Goal: Task Accomplishment & Management: Use online tool/utility

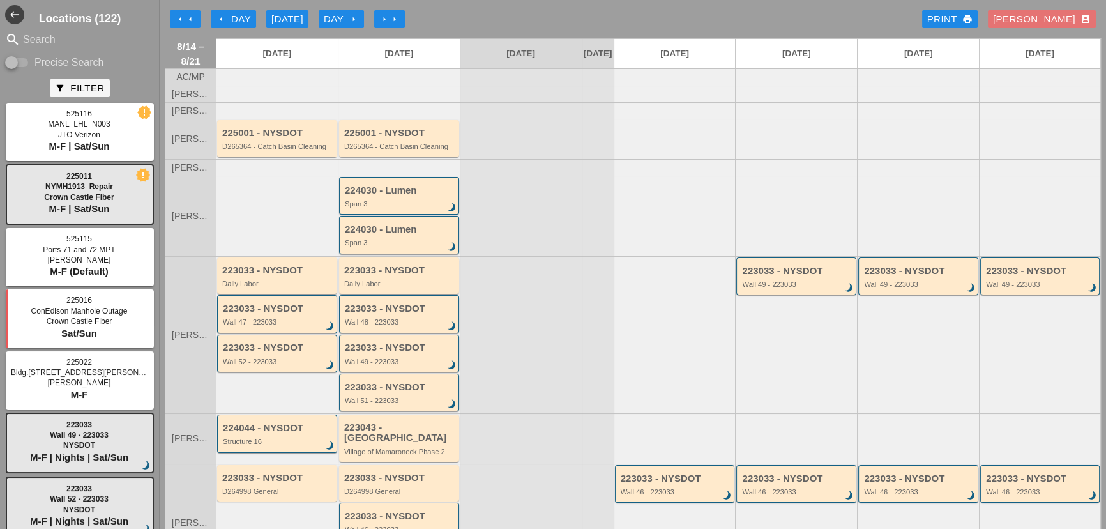
scroll to position [40, 0]
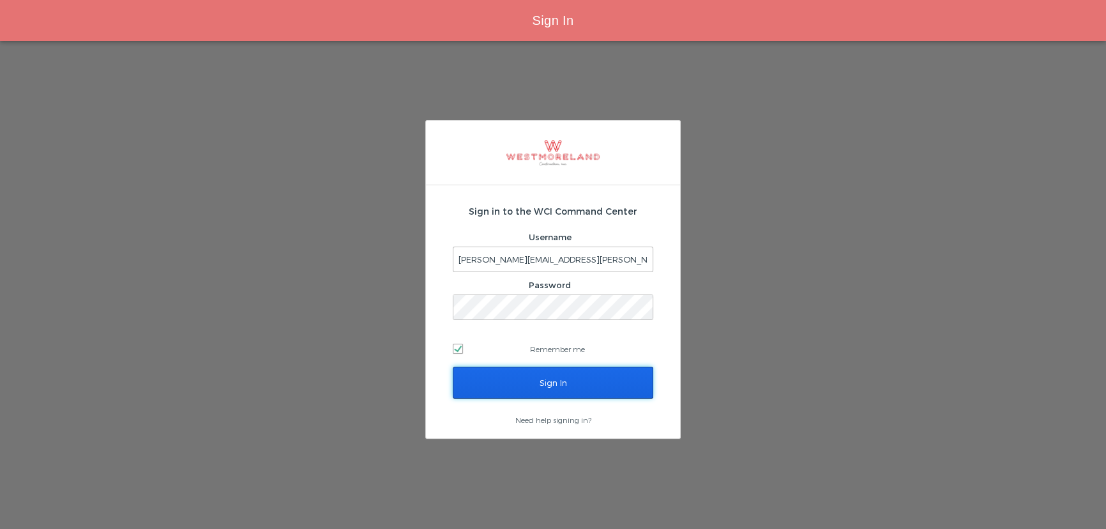
click at [588, 377] on input "Sign In" at bounding box center [553, 383] width 201 height 32
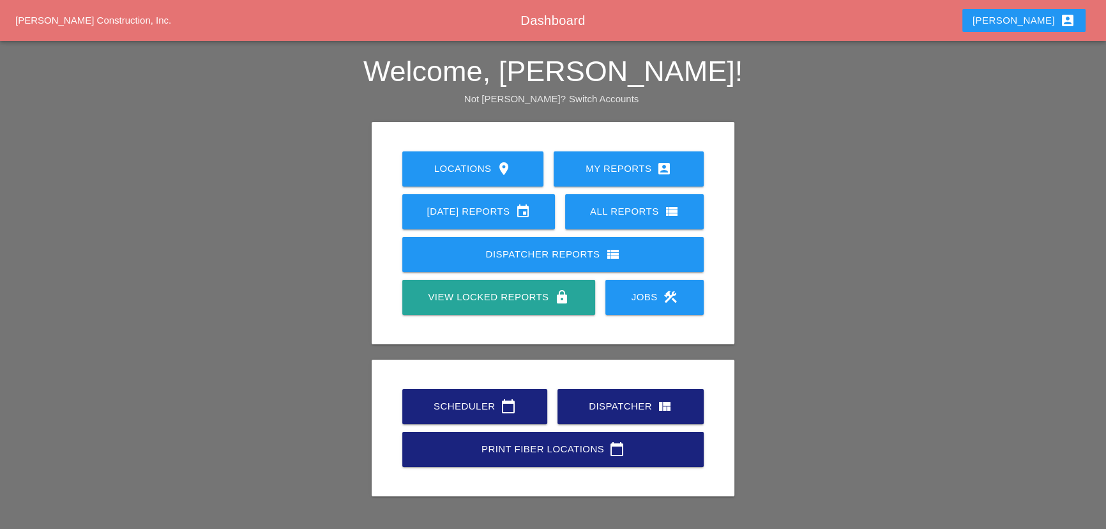
click at [490, 401] on div "Scheduler calendar_today" at bounding box center [475, 406] width 104 height 15
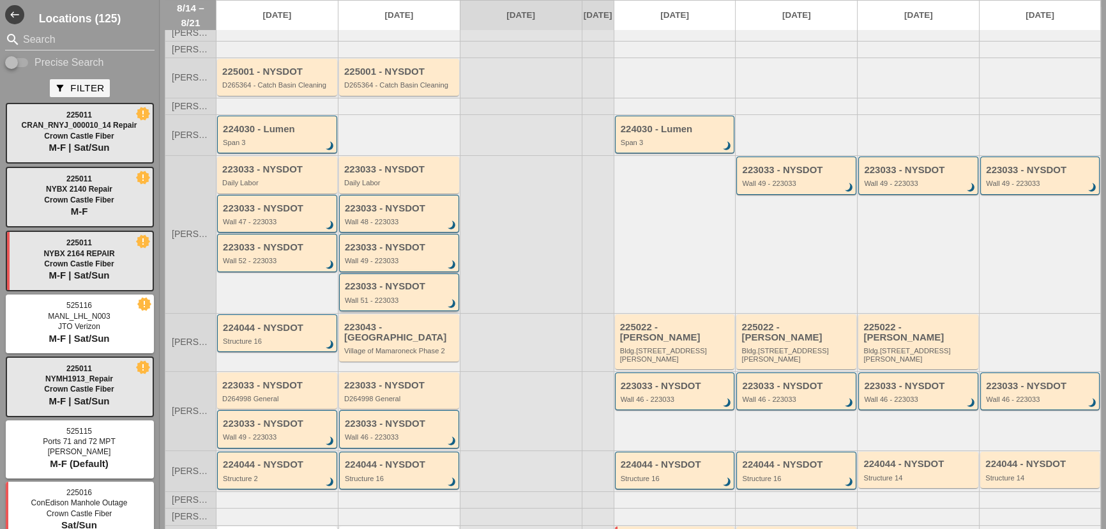
scroll to position [131, 0]
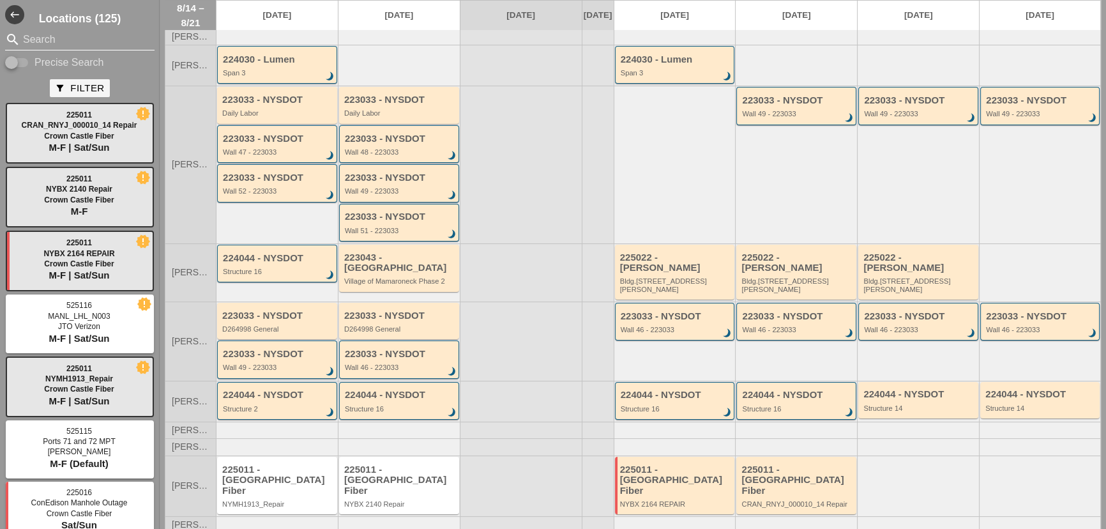
click at [122, 42] on input "Search" at bounding box center [80, 39] width 114 height 20
click at [31, 38] on input "Search" at bounding box center [80, 39] width 114 height 20
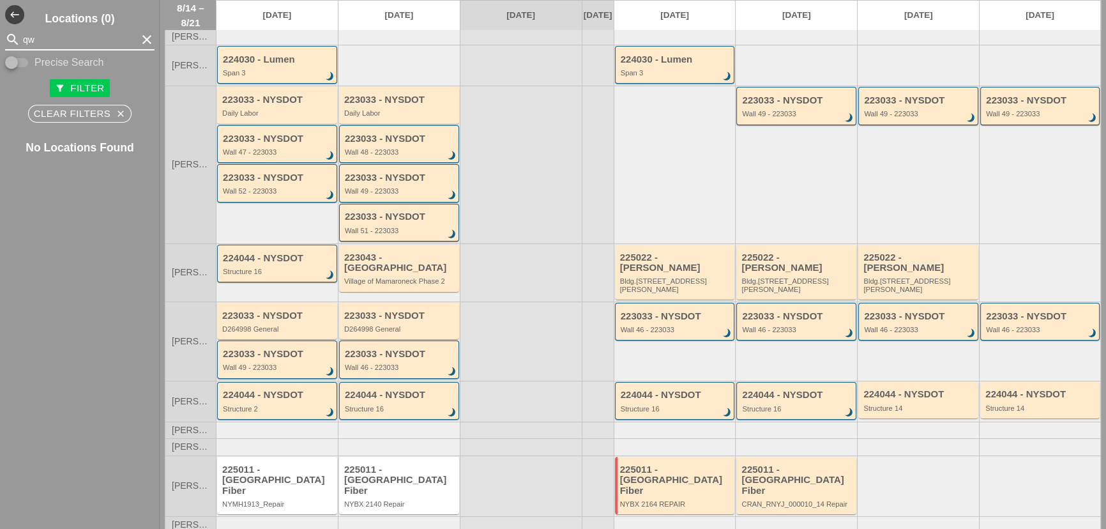
type input "q"
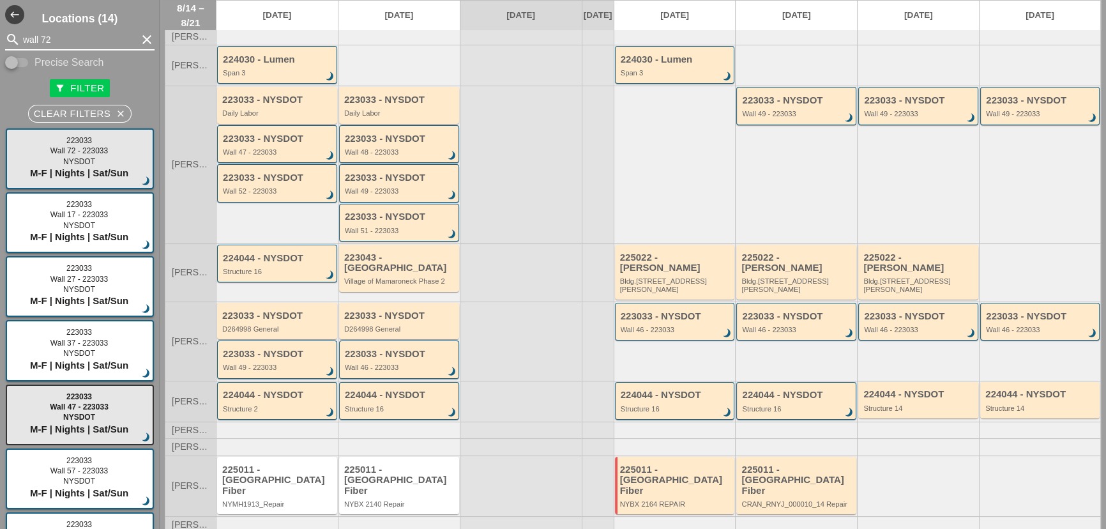
type input "wall 72"
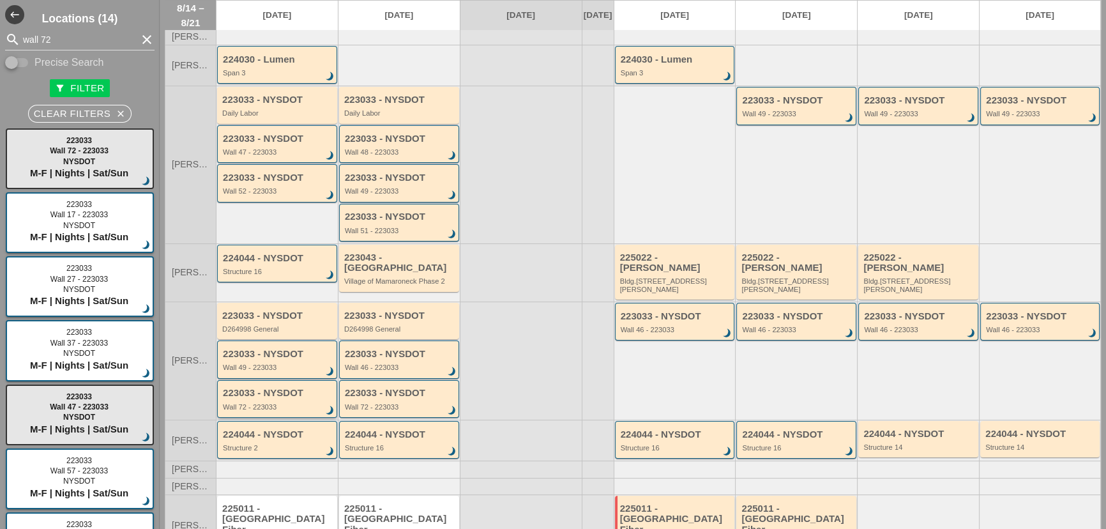
click at [293, 403] on div "Wall 72 - 223033" at bounding box center [278, 407] width 111 height 8
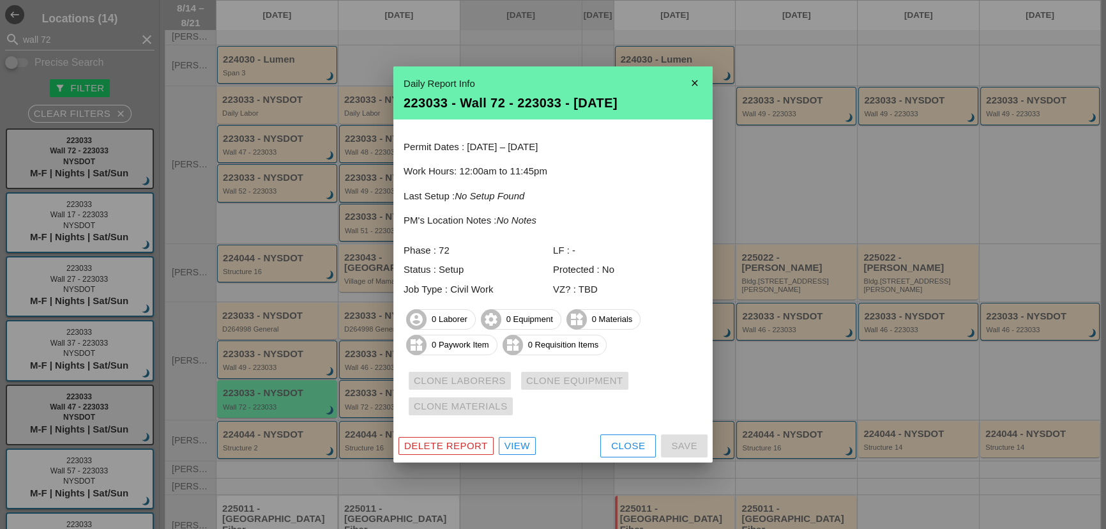
click at [645, 441] on button "Close" at bounding box center [629, 445] width 56 height 23
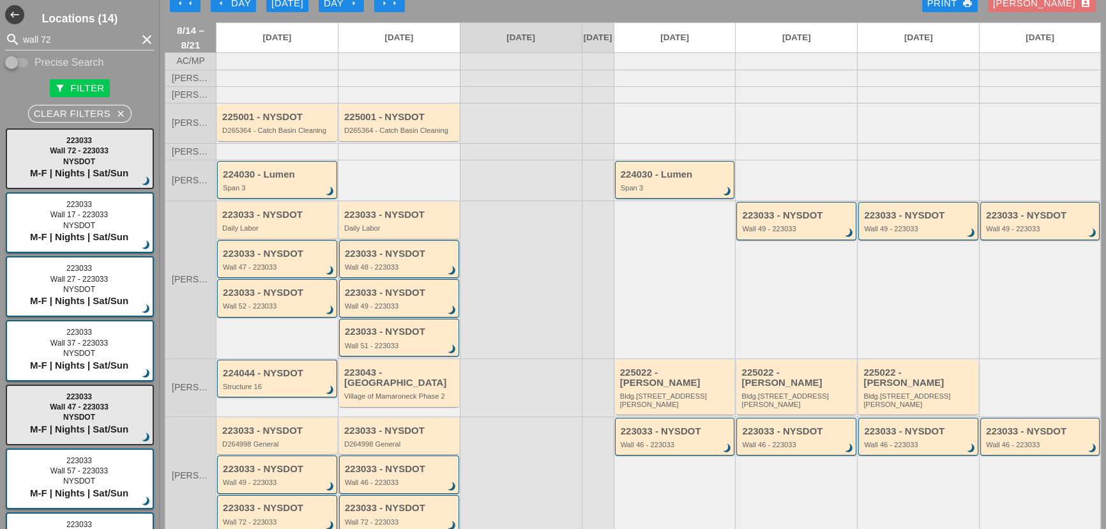
scroll to position [15, 0]
click at [413, 250] on div "223033 - NYSDOT Wall 48 - 223033 brightness_3" at bounding box center [399, 260] width 120 height 38
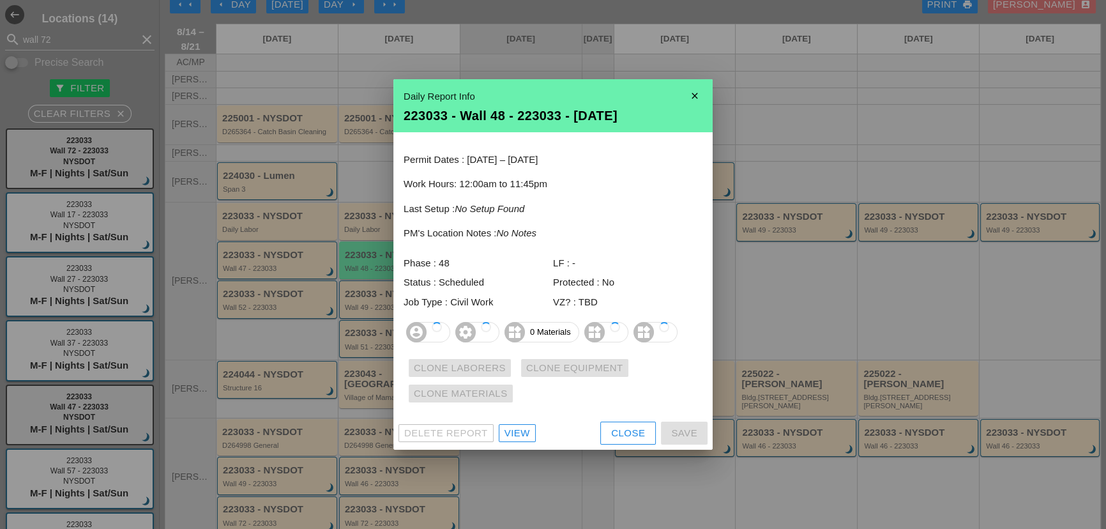
click at [388, 227] on div at bounding box center [553, 264] width 1106 height 529
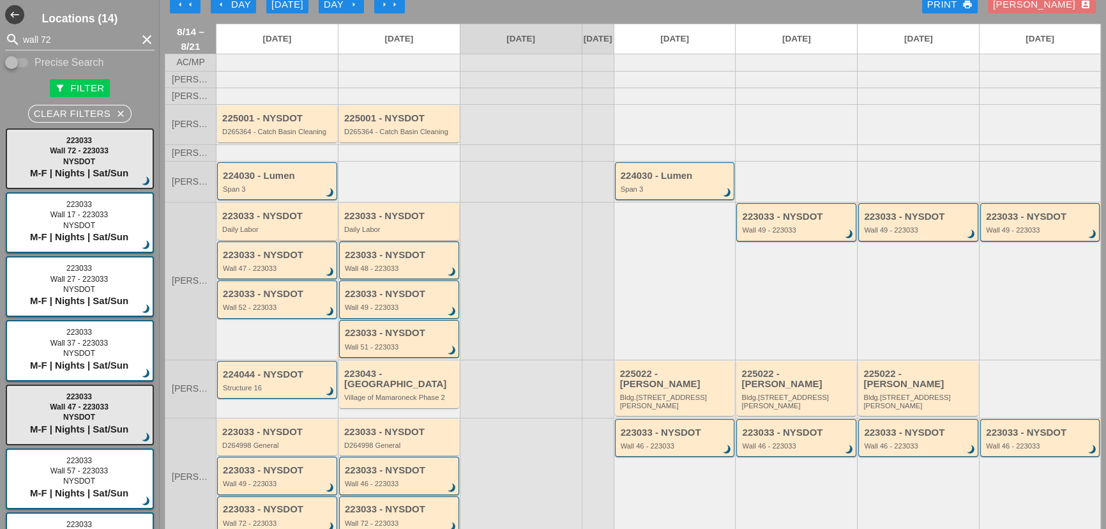
click at [387, 222] on div "223033 - NYSDOT" at bounding box center [400, 216] width 112 height 11
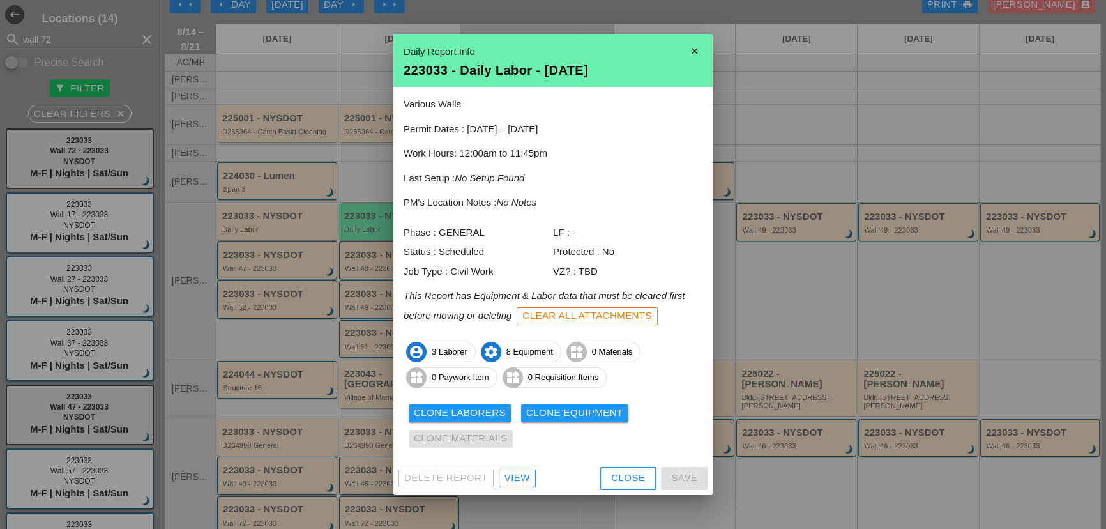
click at [599, 476] on div "Delete Report View Close Save" at bounding box center [553, 478] width 319 height 33
click at [625, 471] on div "Close" at bounding box center [628, 478] width 34 height 15
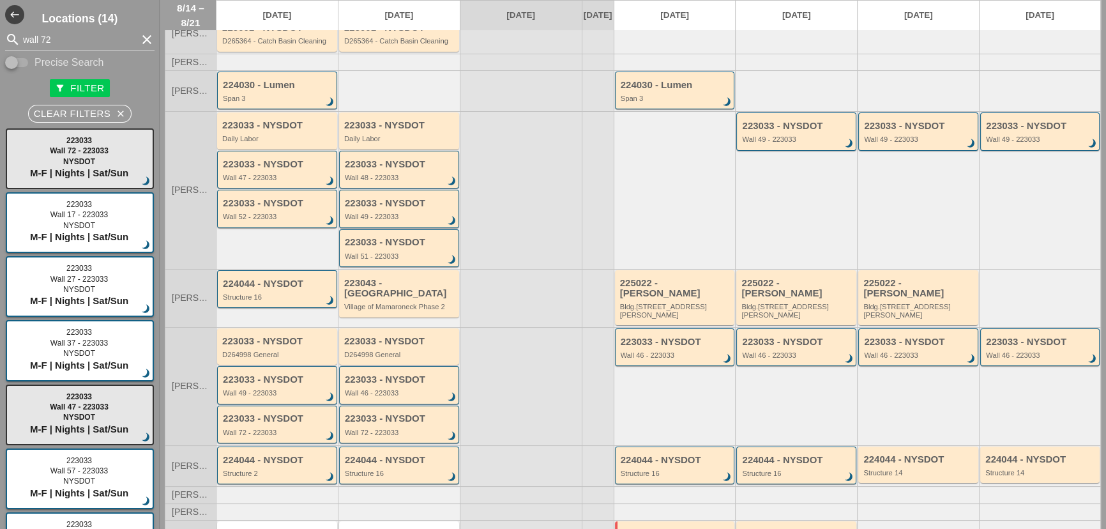
scroll to position [170, 0]
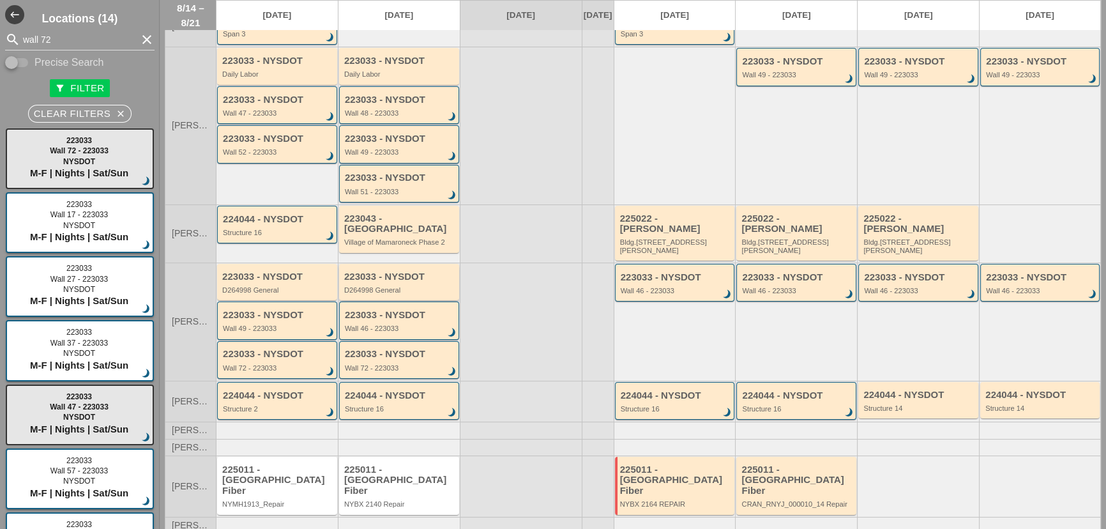
click at [387, 286] on div "D264998 General" at bounding box center [400, 290] width 112 height 8
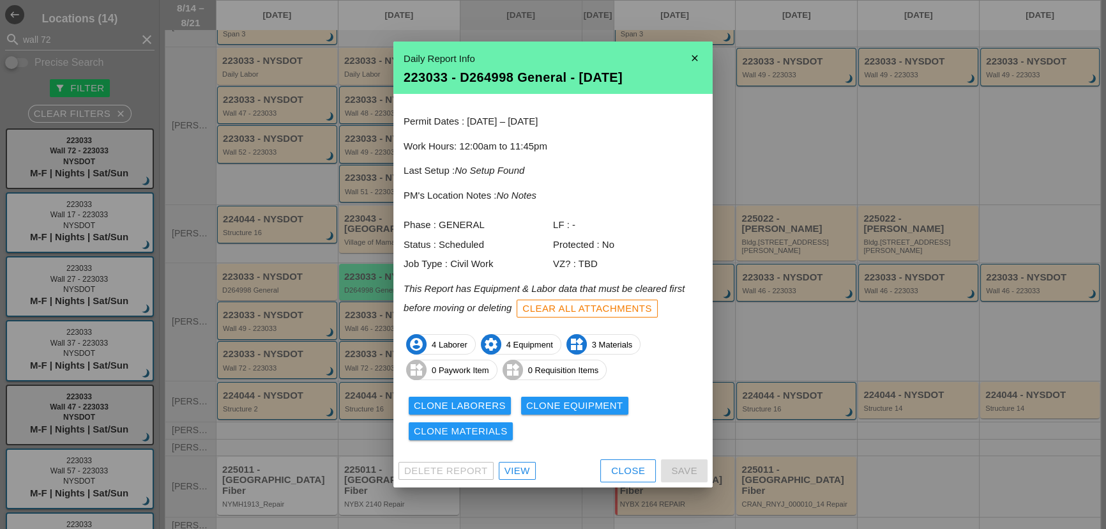
click at [617, 462] on button "Close" at bounding box center [629, 470] width 56 height 23
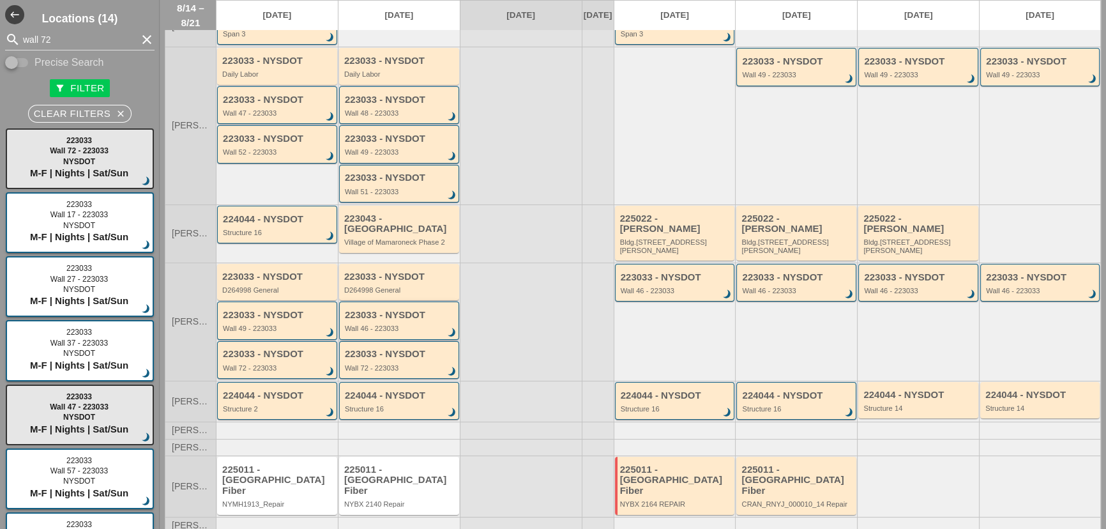
click at [382, 310] on div "223033 - NYSDOT" at bounding box center [400, 315] width 111 height 11
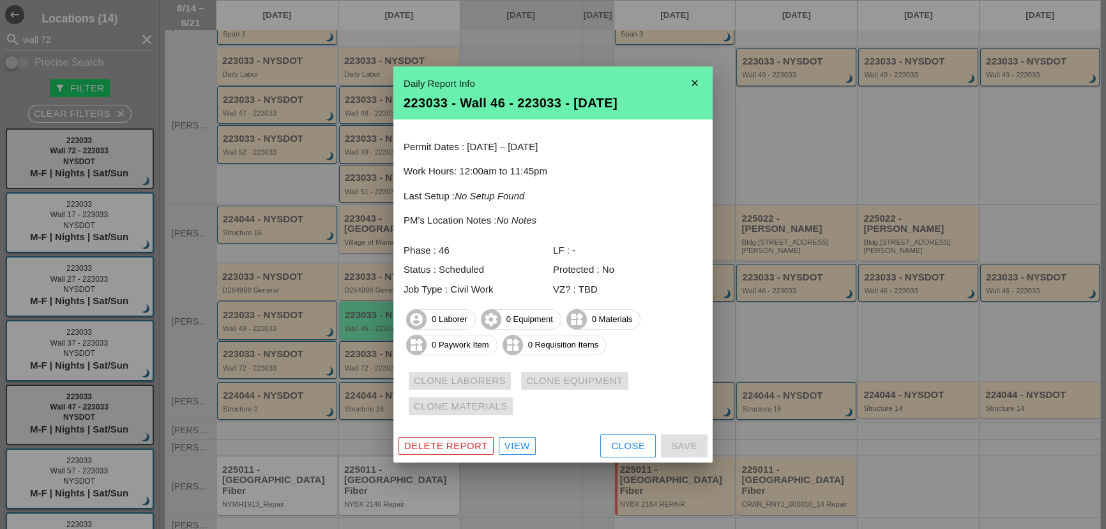
click at [619, 447] on div "Close" at bounding box center [628, 446] width 34 height 15
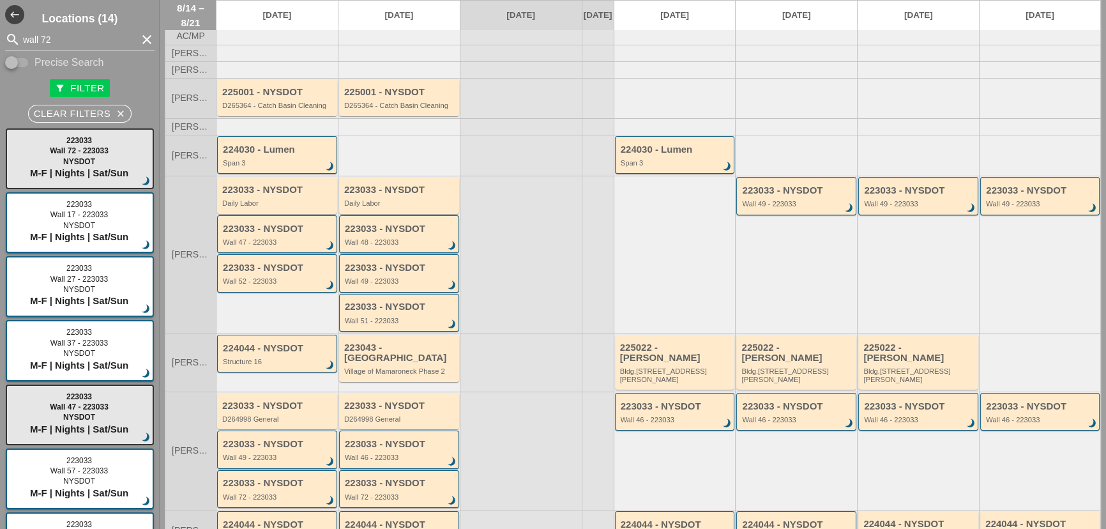
scroll to position [0, 0]
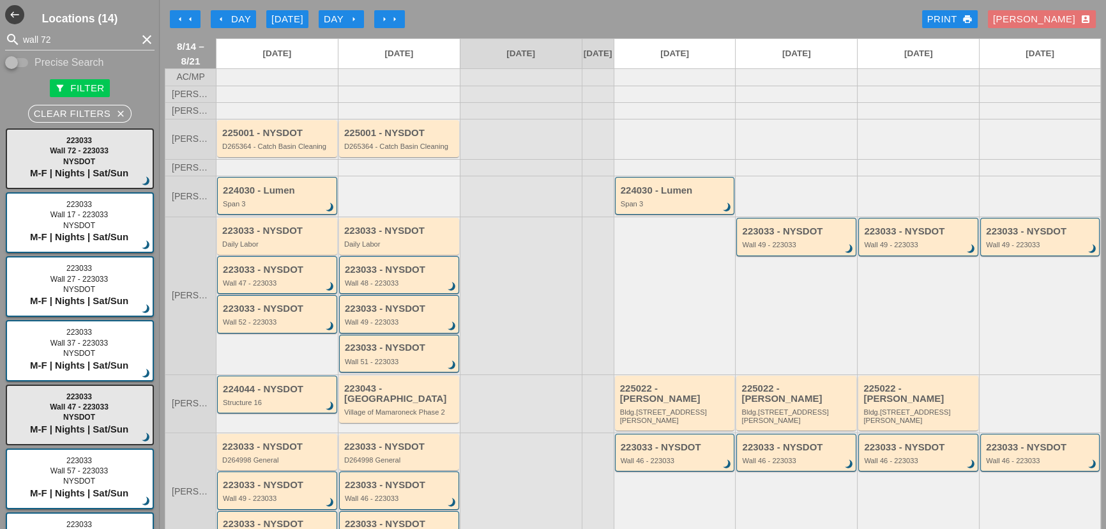
click at [215, 18] on button "arrow_left Day" at bounding box center [233, 19] width 45 height 18
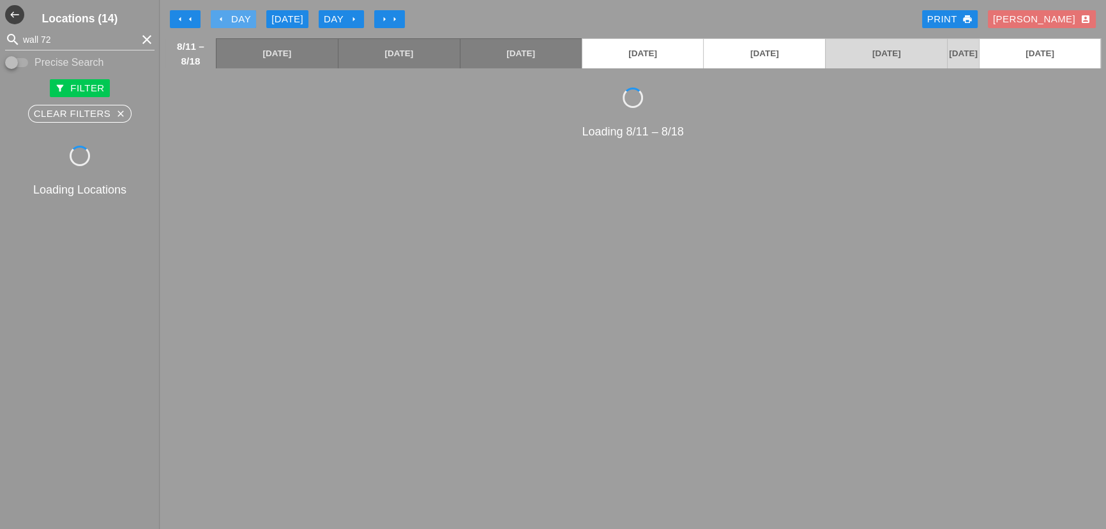
click at [215, 18] on button "arrow_left Day" at bounding box center [233, 19] width 45 height 18
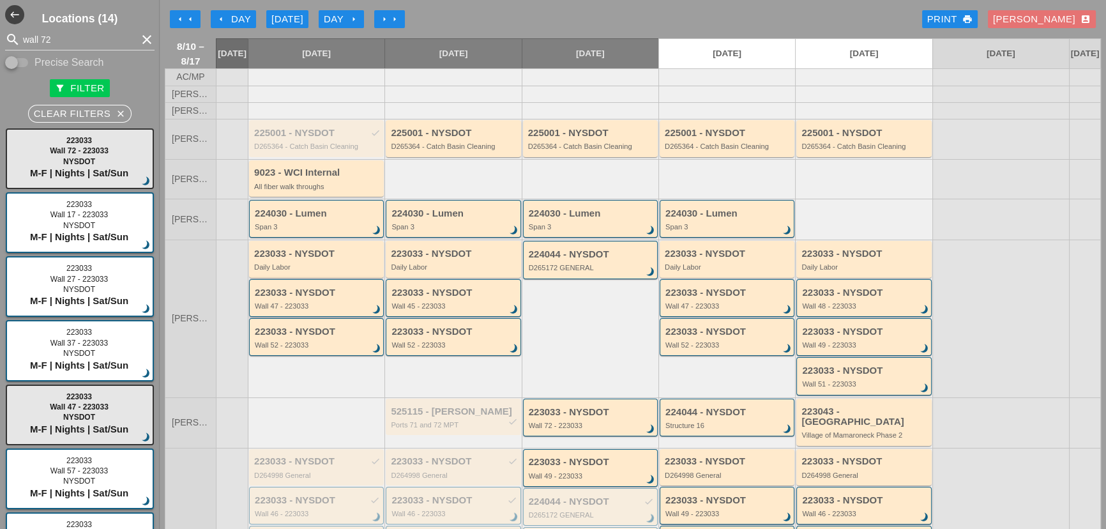
scroll to position [116, 0]
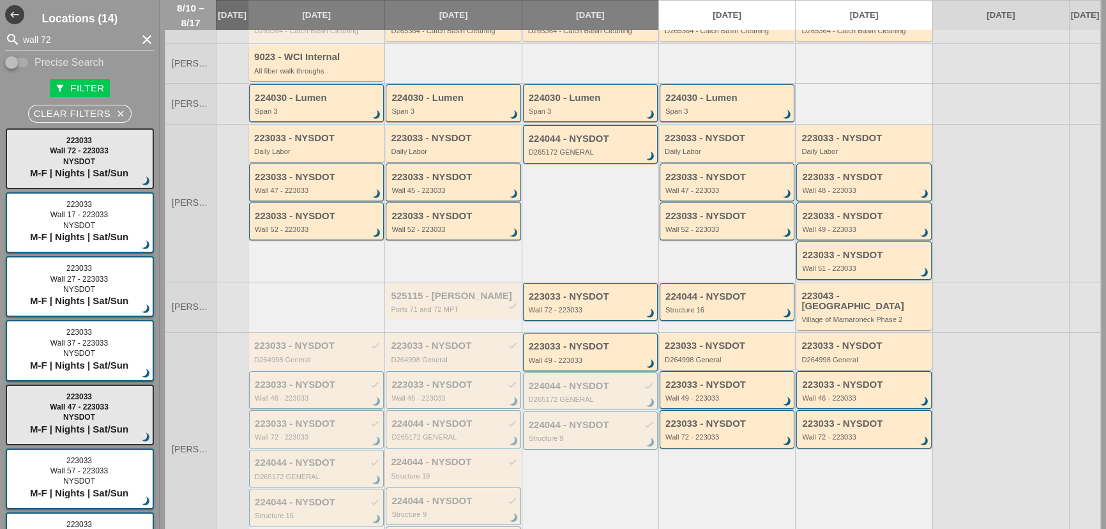
click at [319, 380] on div "223033 - NYSDOT check" at bounding box center [317, 384] width 125 height 11
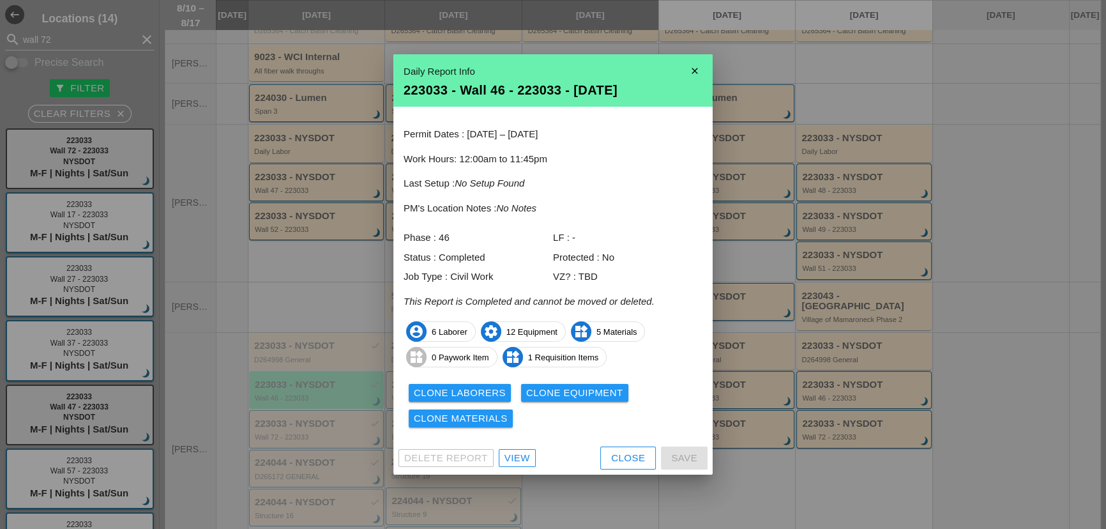
click at [486, 401] on button "Clone Laborers" at bounding box center [460, 393] width 102 height 18
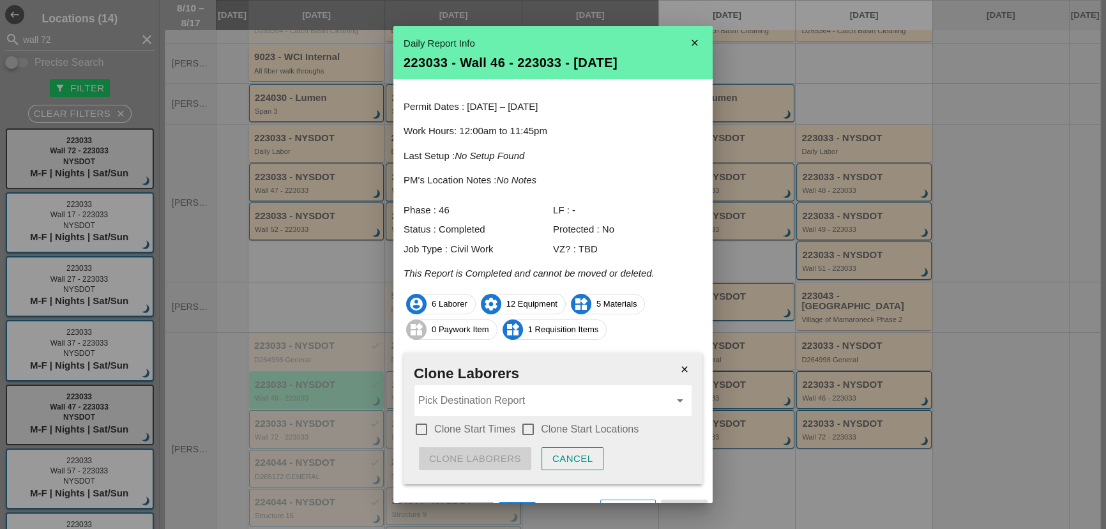
click at [479, 431] on label "Clone Start Times" at bounding box center [474, 429] width 81 height 13
click at [527, 431] on div at bounding box center [528, 429] width 22 height 22
click at [517, 395] on input "Pick Destination Report" at bounding box center [544, 400] width 252 height 20
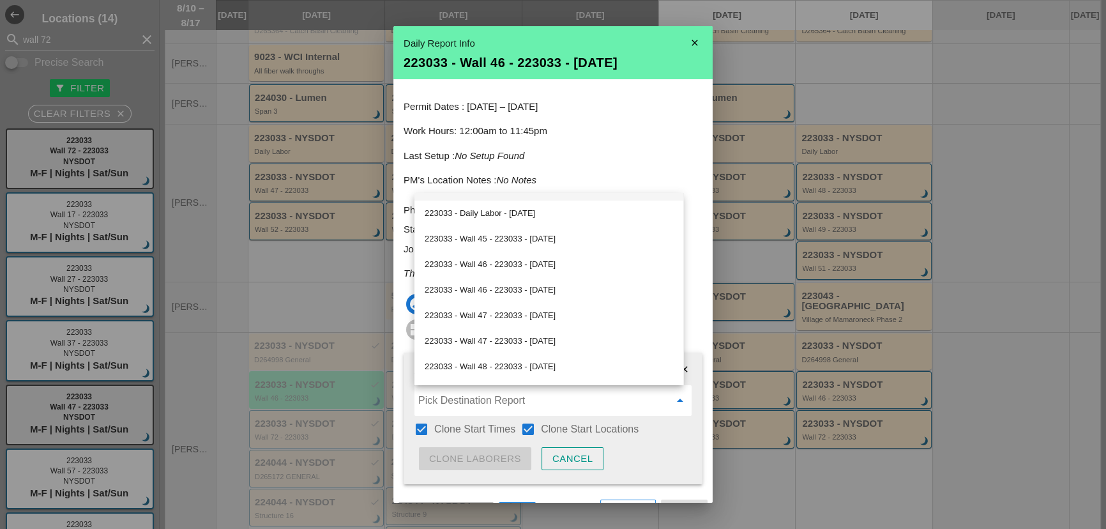
scroll to position [232, 0]
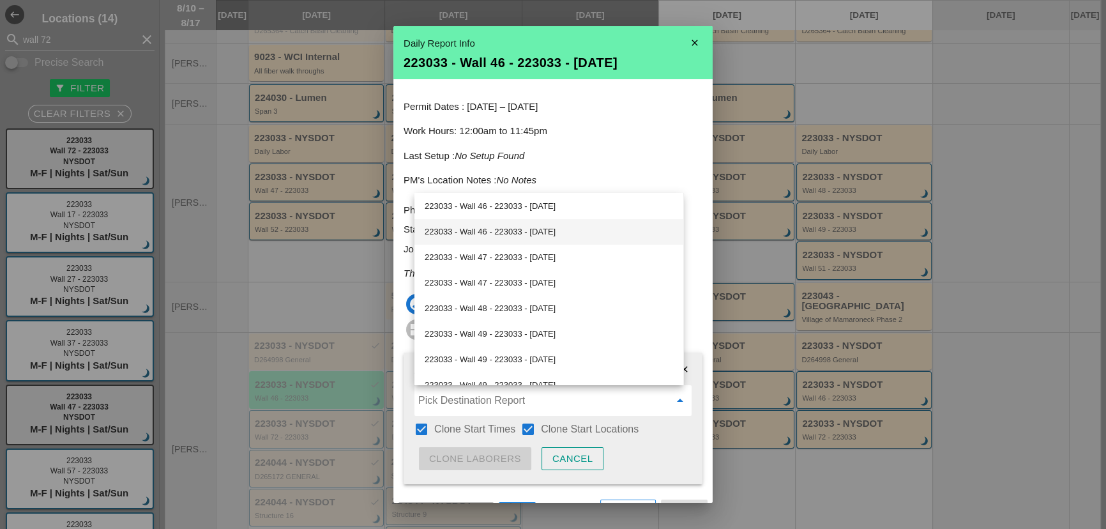
click at [519, 234] on div "223033 - Wall 46 - 223033 - [DATE]" at bounding box center [549, 231] width 249 height 15
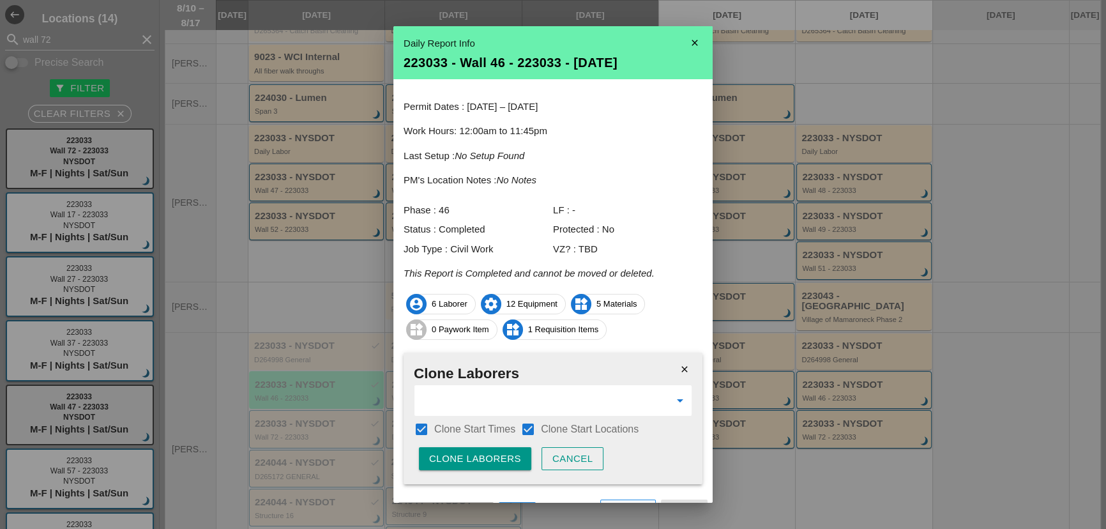
click at [517, 454] on div "Clone Laborers" at bounding box center [475, 459] width 92 height 15
click at [518, 454] on button "Are you sure?" at bounding box center [470, 458] width 102 height 23
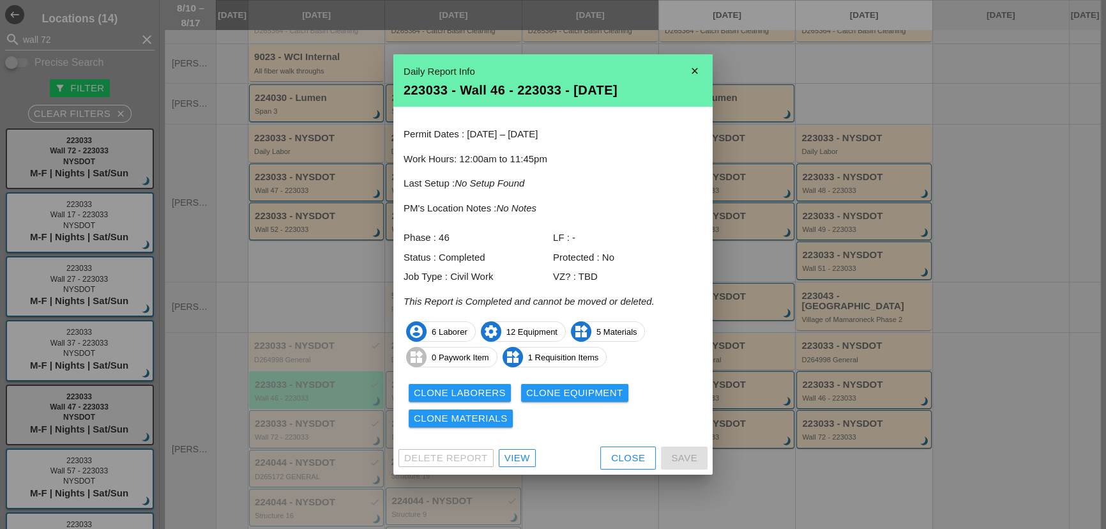
click at [553, 389] on div "Clone Equipment" at bounding box center [574, 393] width 97 height 15
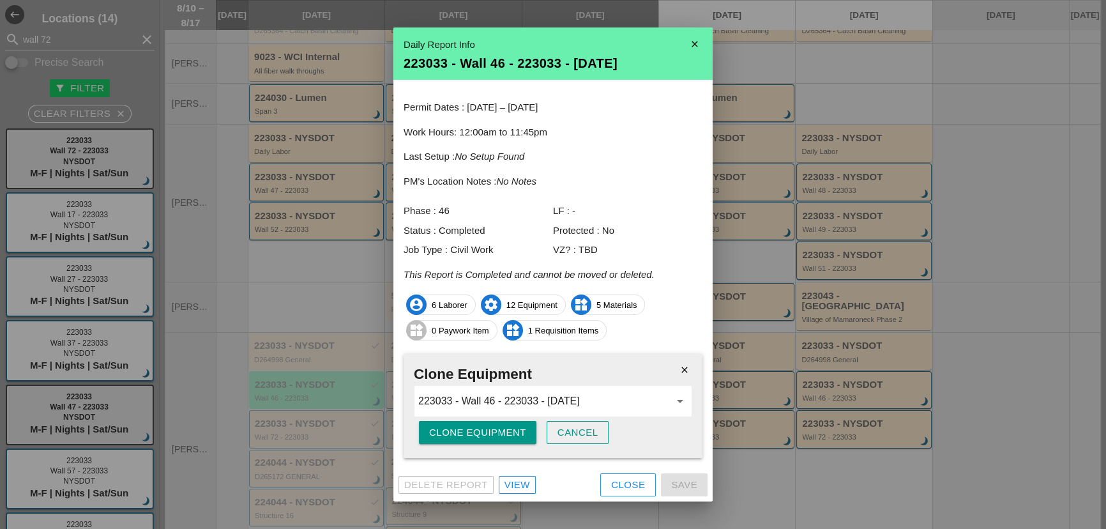
click at [512, 434] on div "Clone Equipment" at bounding box center [477, 432] width 97 height 15
click at [512, 434] on button "Are you sure?" at bounding box center [470, 432] width 102 height 23
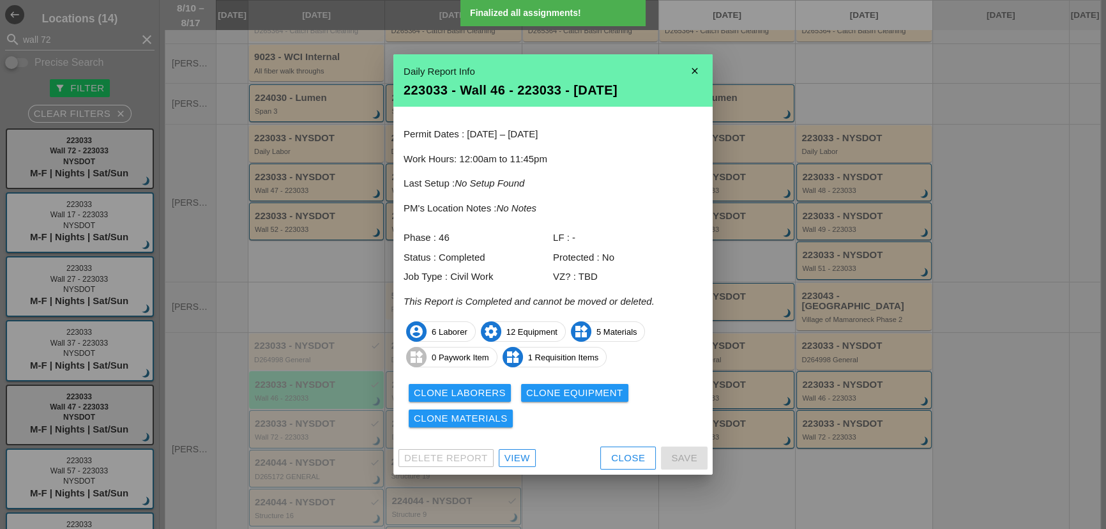
click at [501, 417] on div "Clone Materials" at bounding box center [461, 418] width 94 height 15
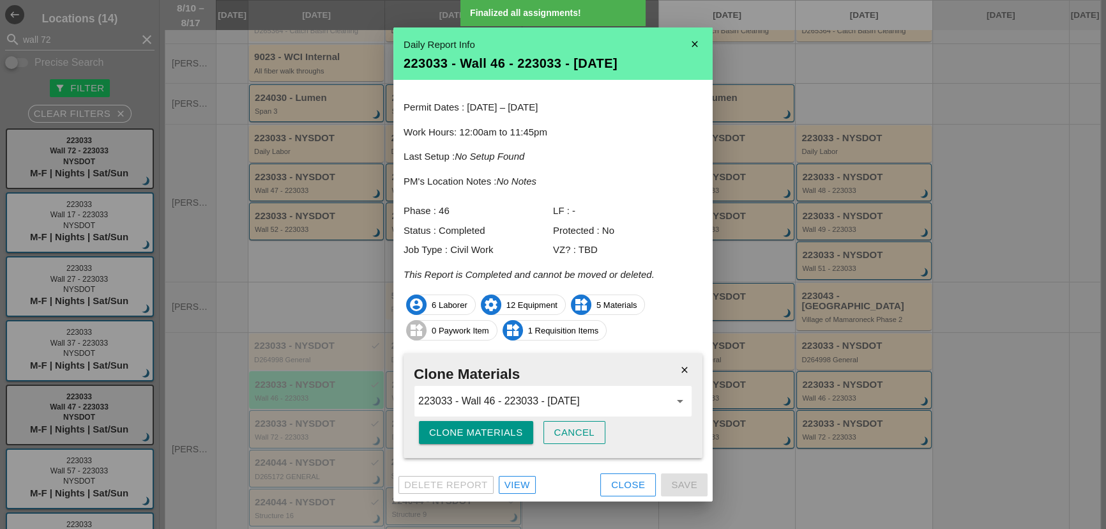
click at [491, 434] on div "Clone Materials" at bounding box center [476, 432] width 94 height 15
click at [491, 434] on div "Are you sure?" at bounding box center [469, 432] width 81 height 15
click at [631, 479] on div "Close" at bounding box center [628, 485] width 34 height 15
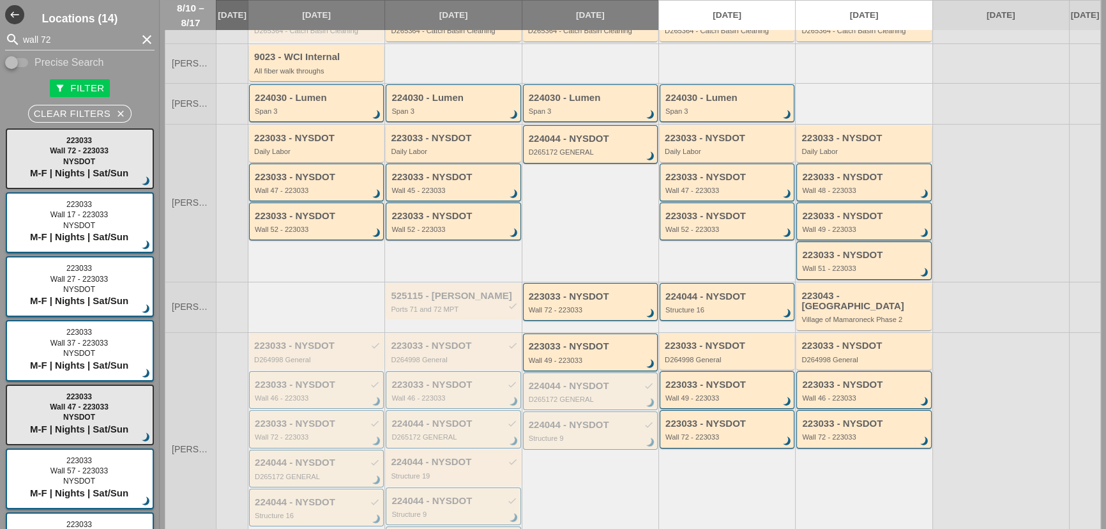
click at [828, 233] on div "Wall 49 - 223033" at bounding box center [864, 230] width 125 height 8
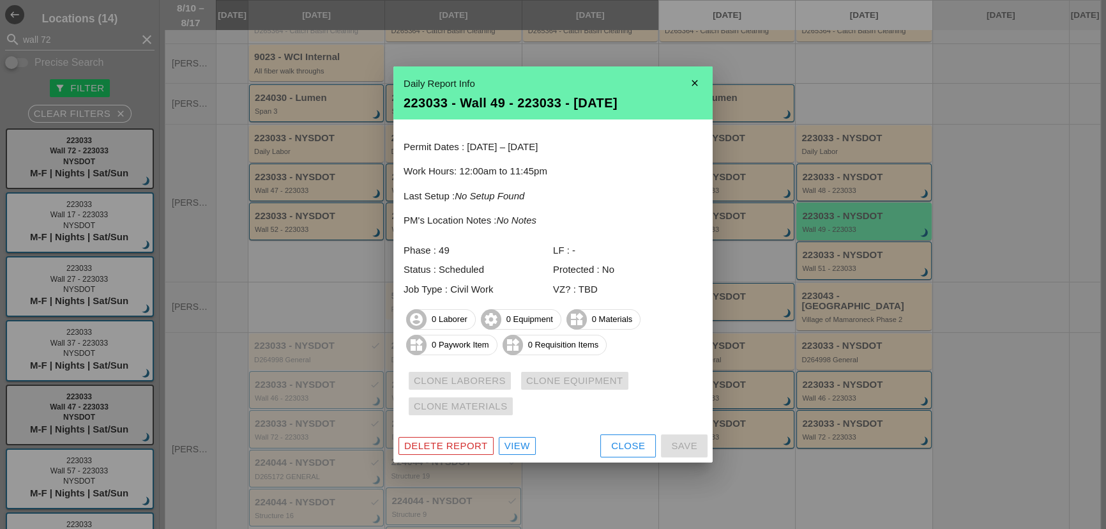
click at [432, 450] on div "Delete Report" at bounding box center [446, 446] width 84 height 15
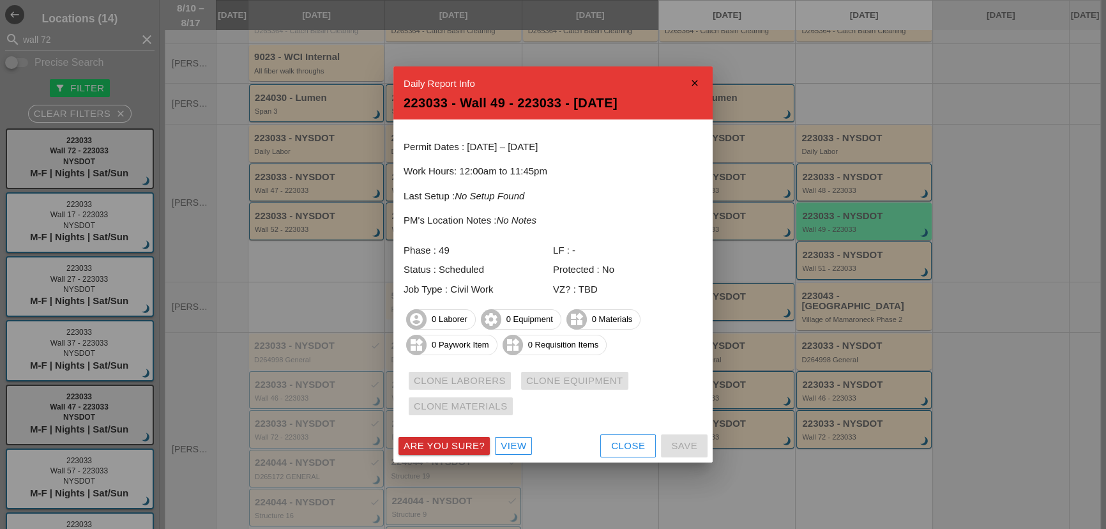
click at [438, 445] on div "Are you sure?" at bounding box center [444, 446] width 81 height 15
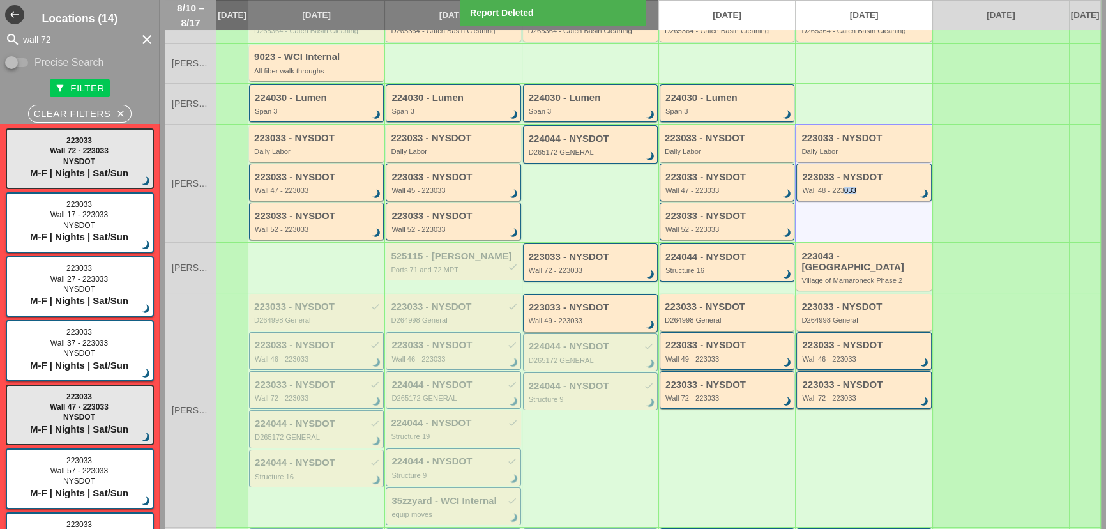
drag, startPoint x: 838, startPoint y: 197, endPoint x: 905, endPoint y: 228, distance: 73.4
click at [907, 235] on div "223033 - NYSDOT Daily Labor 223033 - NYSDOT Wall 48 - 223033 brightness_3" at bounding box center [863, 183] width 137 height 118
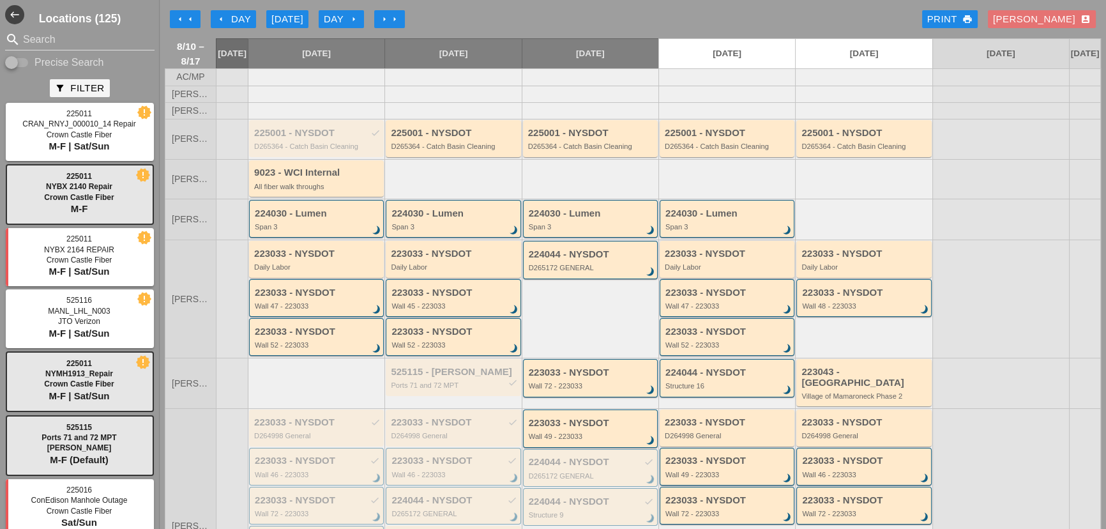
scroll to position [57, 0]
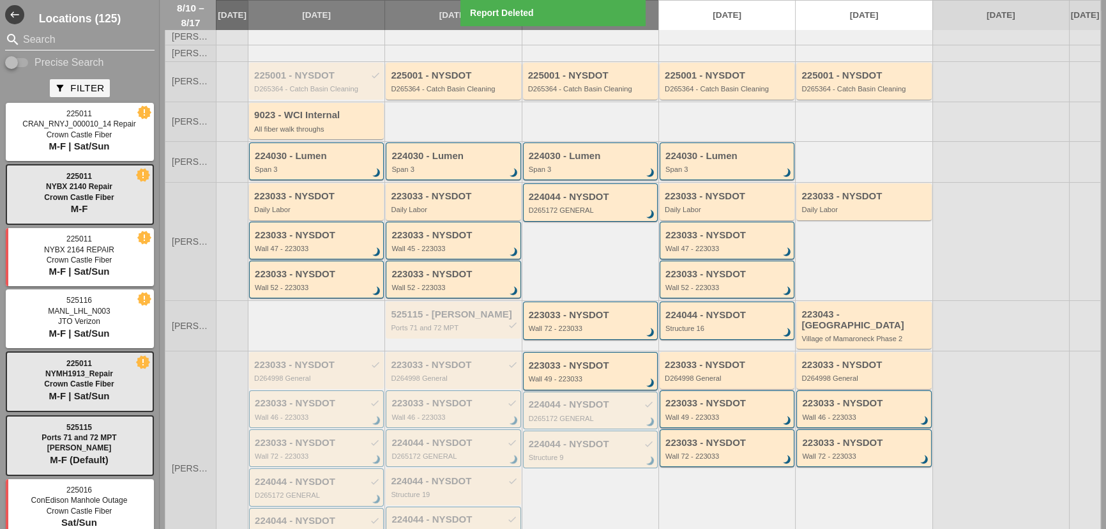
click at [74, 38] on input "Search" at bounding box center [80, 39] width 114 height 20
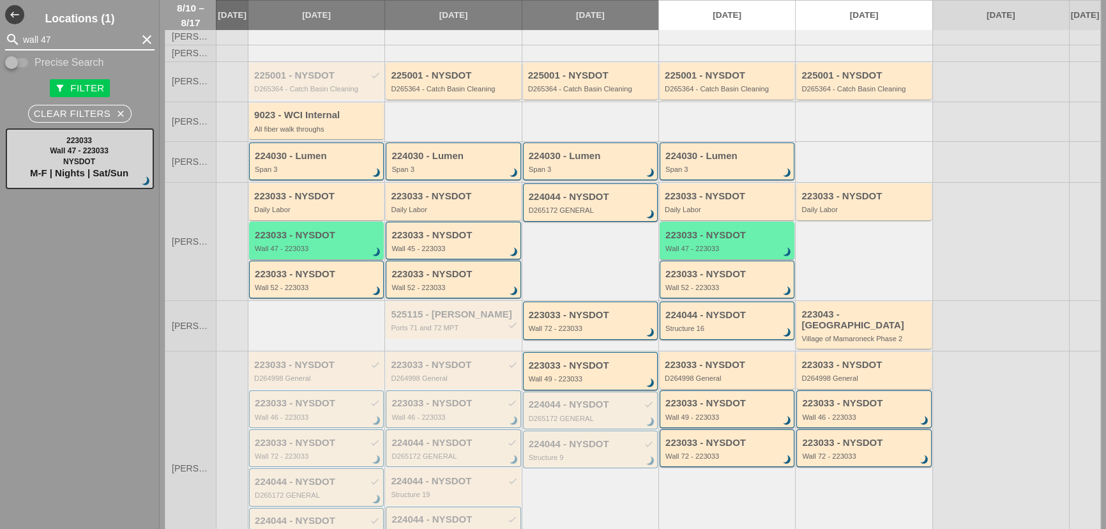
type input "wall 47"
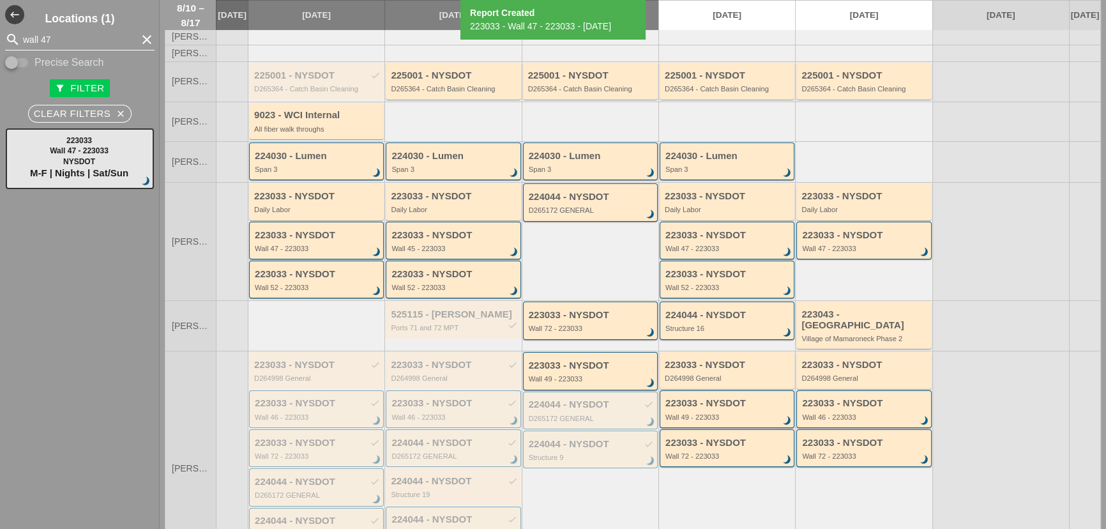
click at [89, 43] on input "wall 47" at bounding box center [80, 39] width 114 height 20
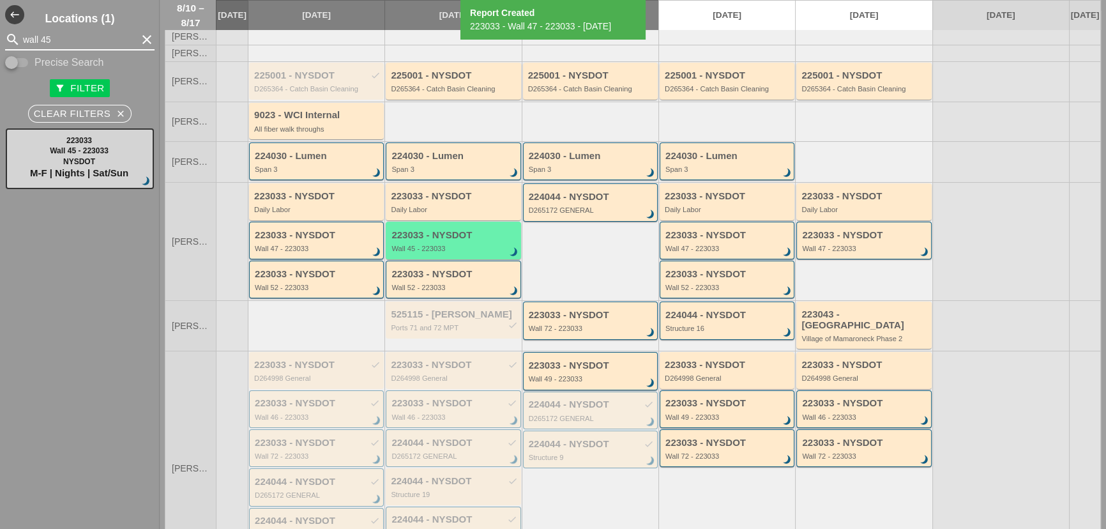
type input "wall 45"
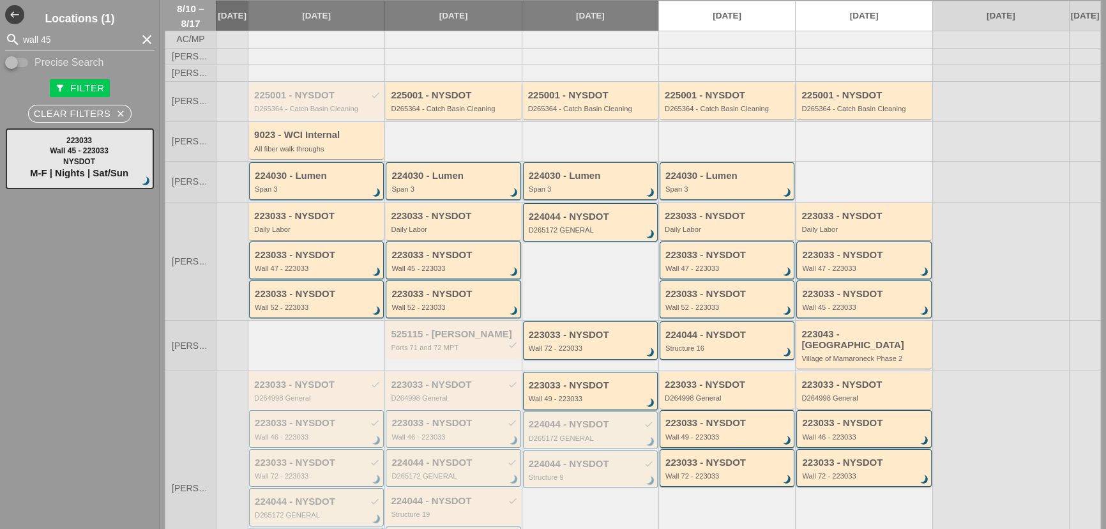
scroll to position [0, 0]
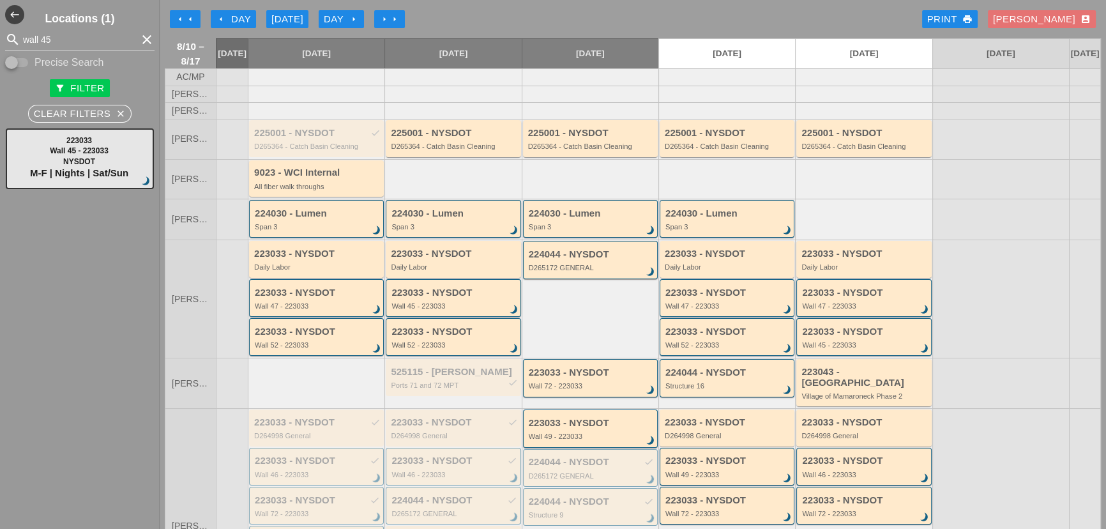
click at [180, 14] on icon "arrow_left" at bounding box center [180, 19] width 10 height 10
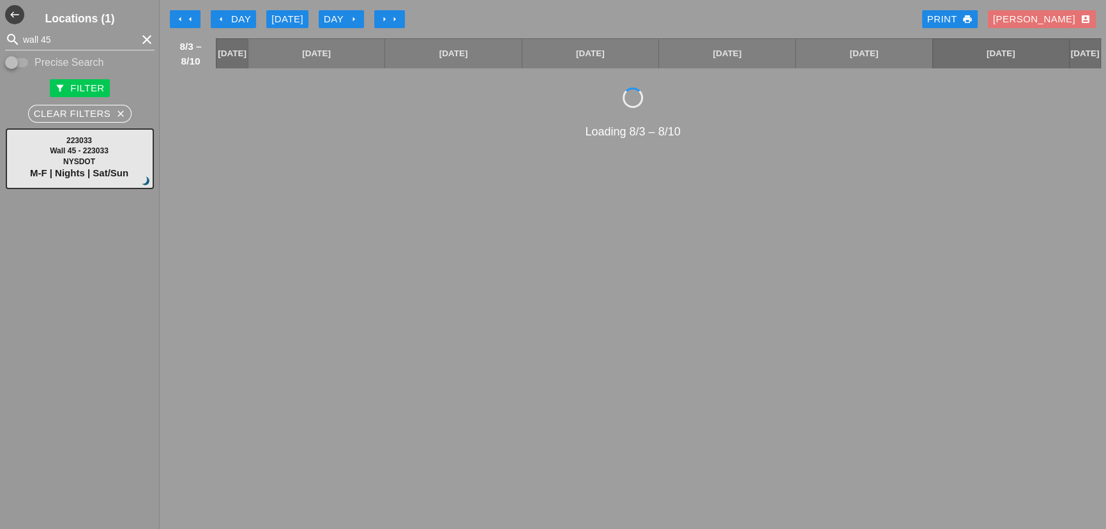
click at [225, 13] on div "arrow_left Day" at bounding box center [233, 19] width 35 height 15
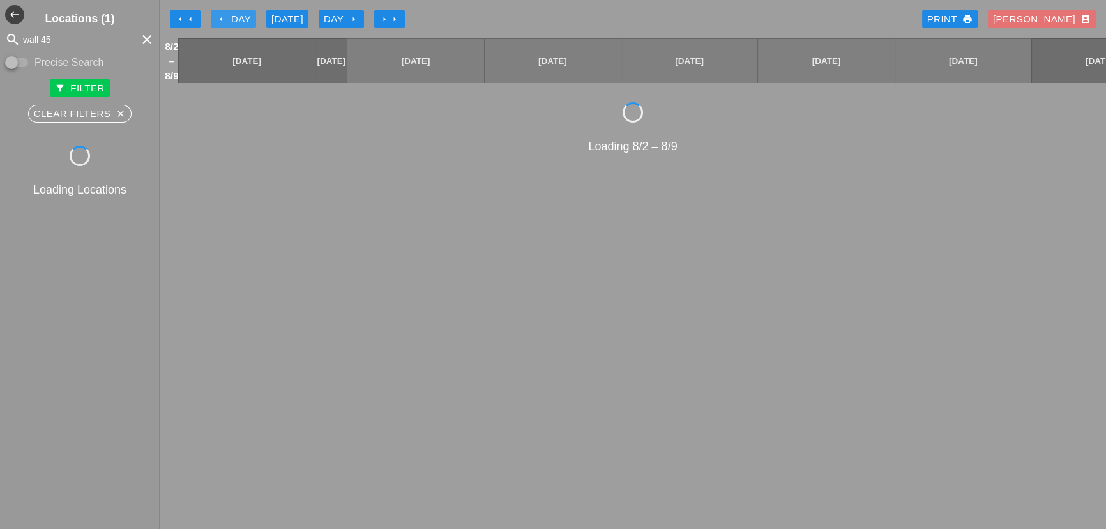
click at [225, 13] on div "arrow_left Day" at bounding box center [233, 19] width 35 height 15
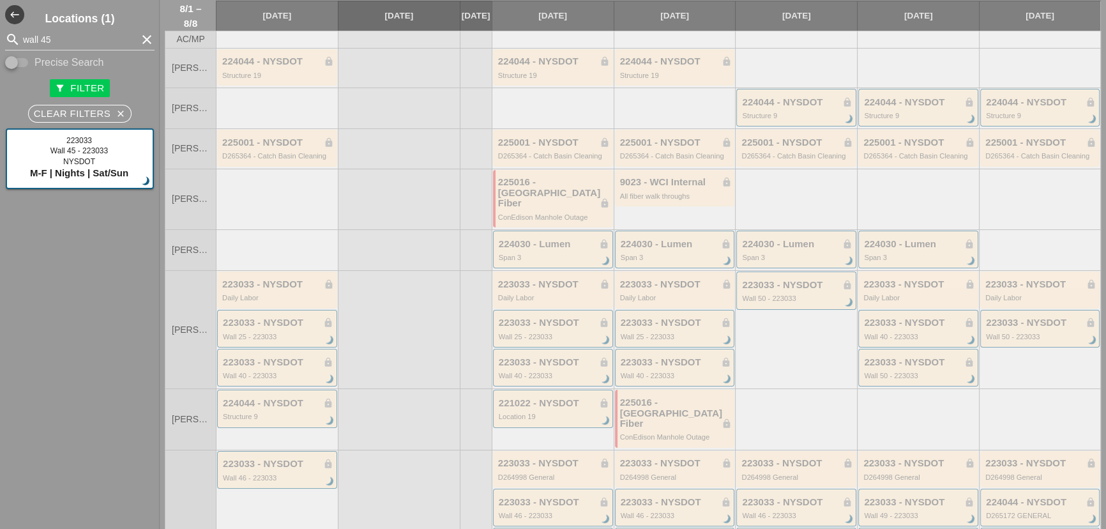
scroll to position [57, 0]
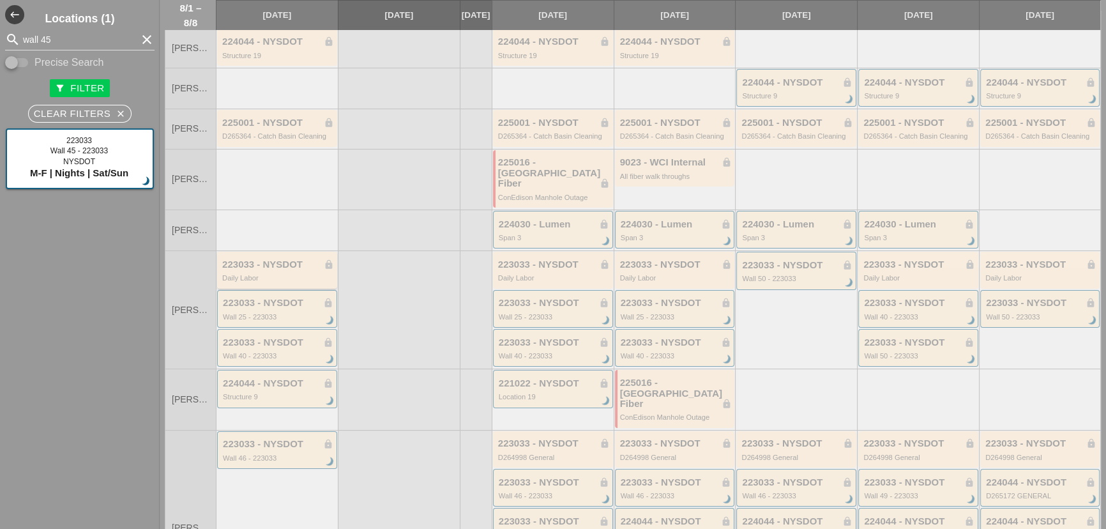
click at [247, 274] on div "Daily Labor" at bounding box center [278, 278] width 112 height 8
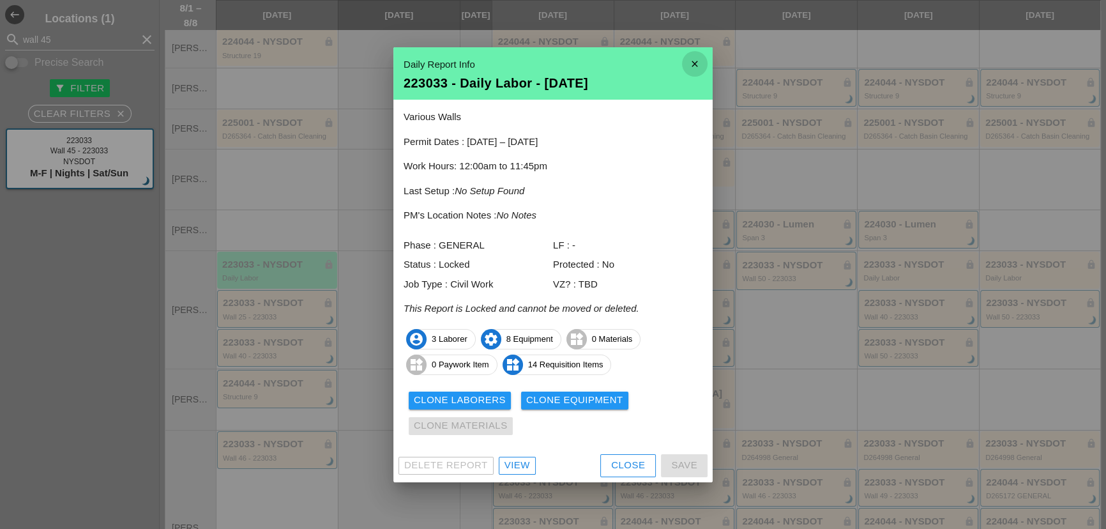
click at [697, 62] on icon "close" at bounding box center [695, 64] width 26 height 26
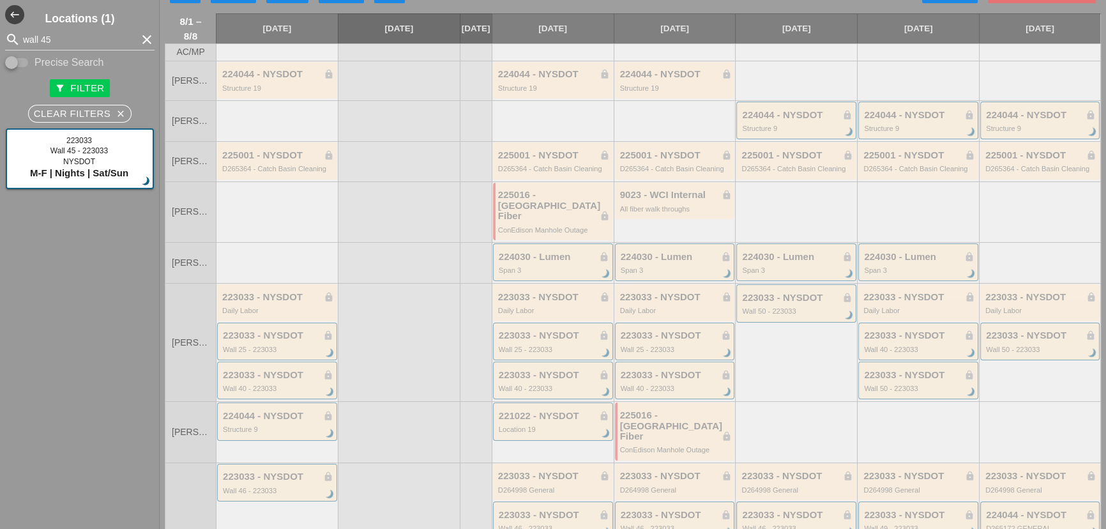
scroll to position [0, 0]
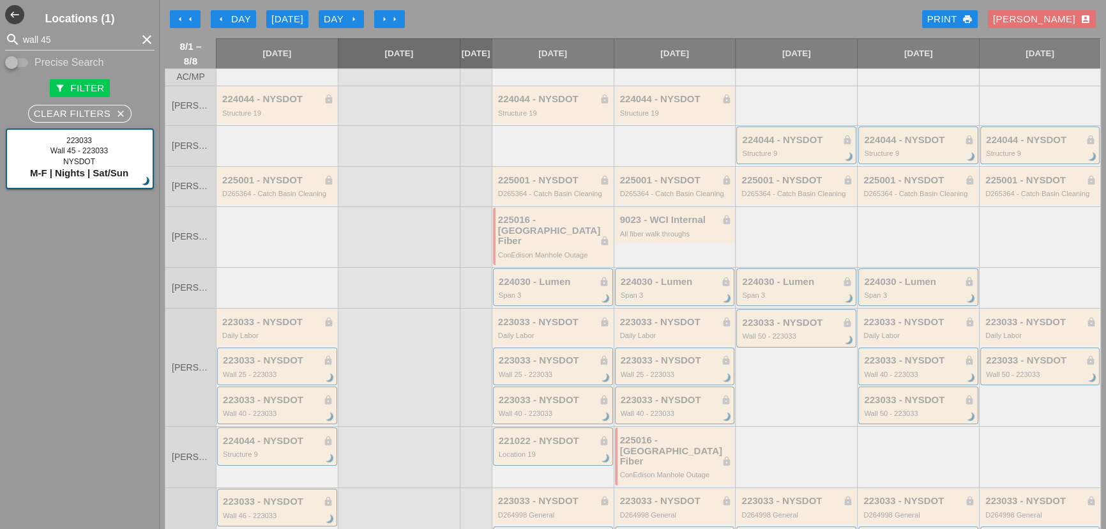
click at [388, 13] on button "arrow_right arrow_right" at bounding box center [389, 19] width 31 height 18
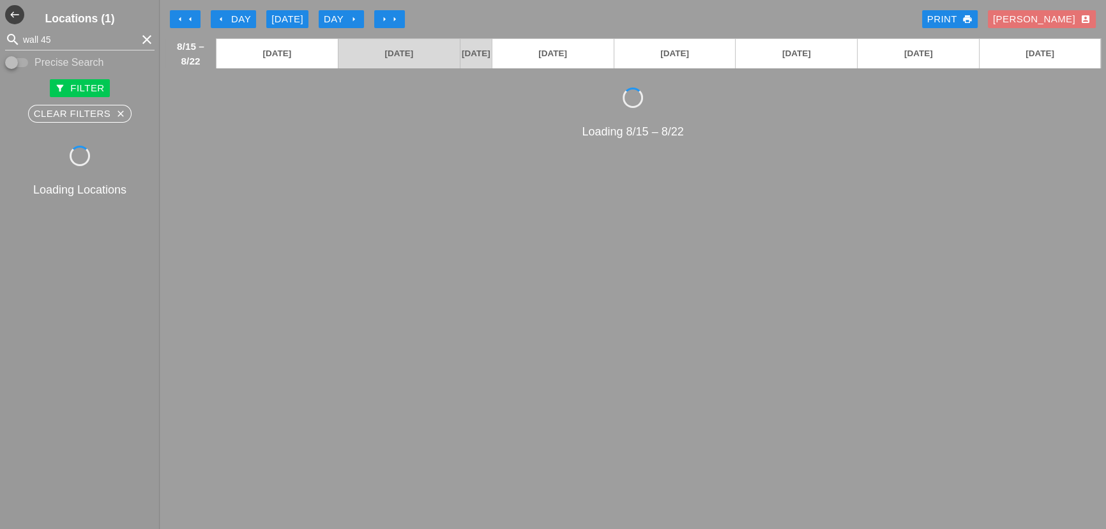
click at [241, 15] on div "arrow_left Day" at bounding box center [233, 19] width 35 height 15
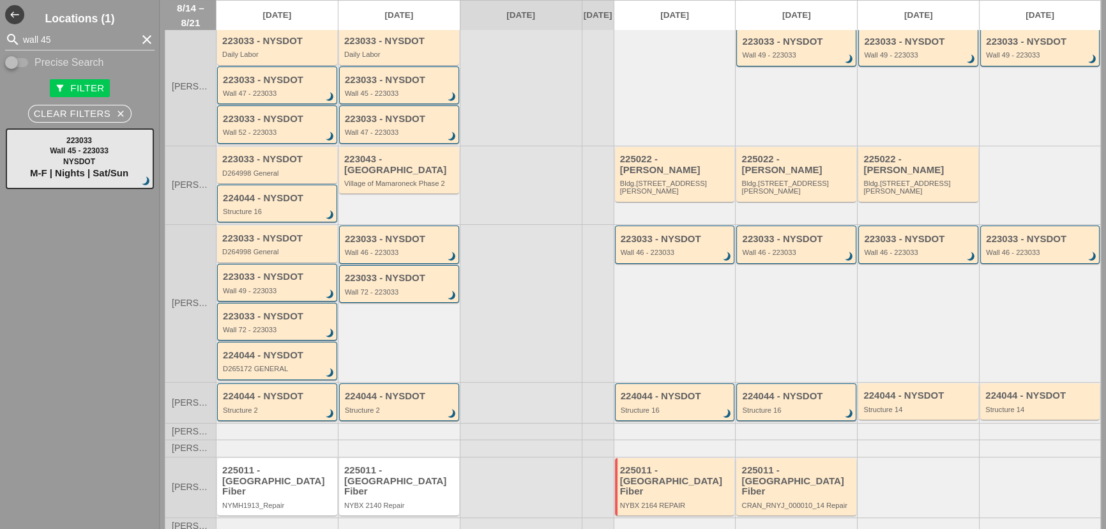
scroll to position [208, 0]
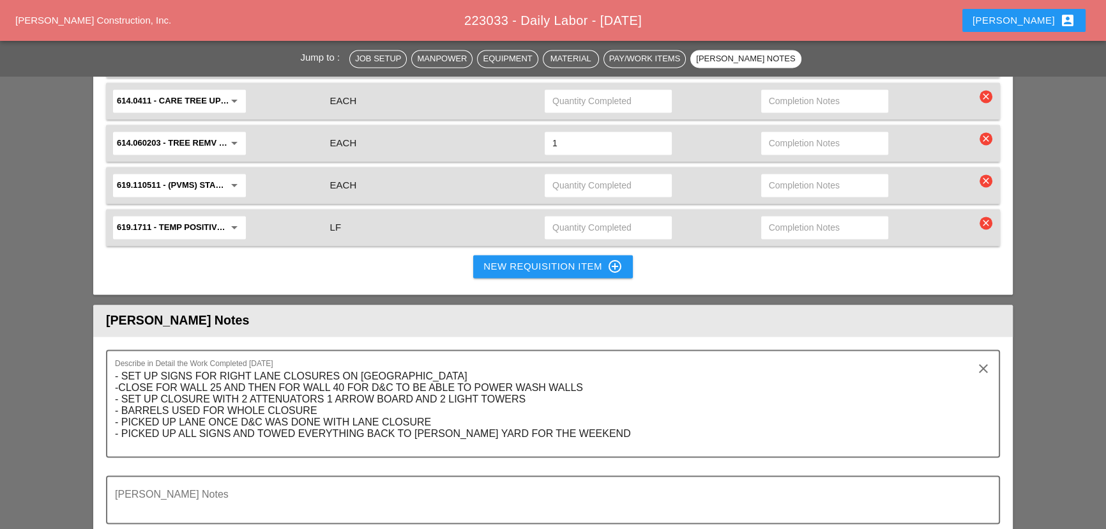
scroll to position [2323, 0]
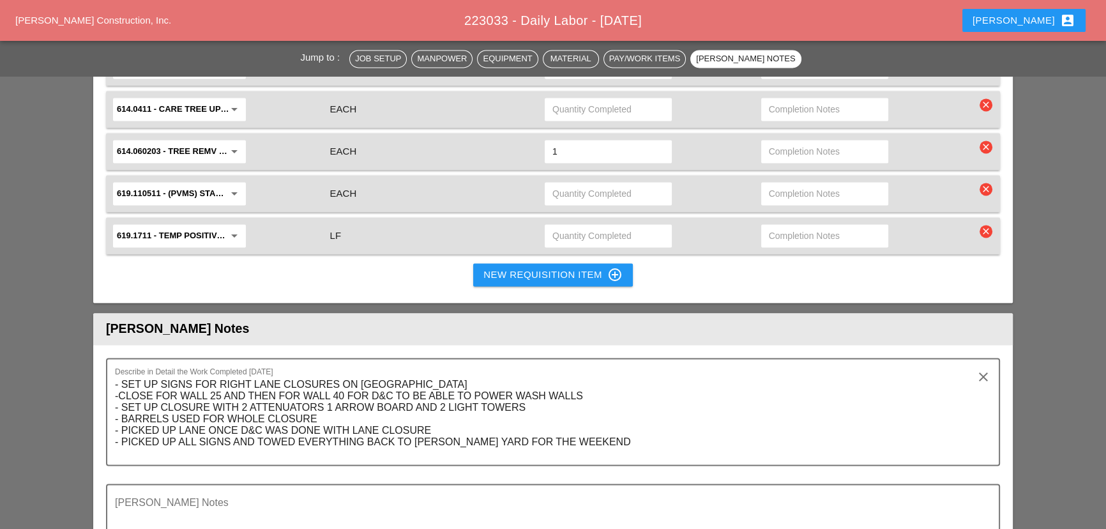
click at [517, 267] on div "New Requisition Item control_point" at bounding box center [553, 274] width 139 height 15
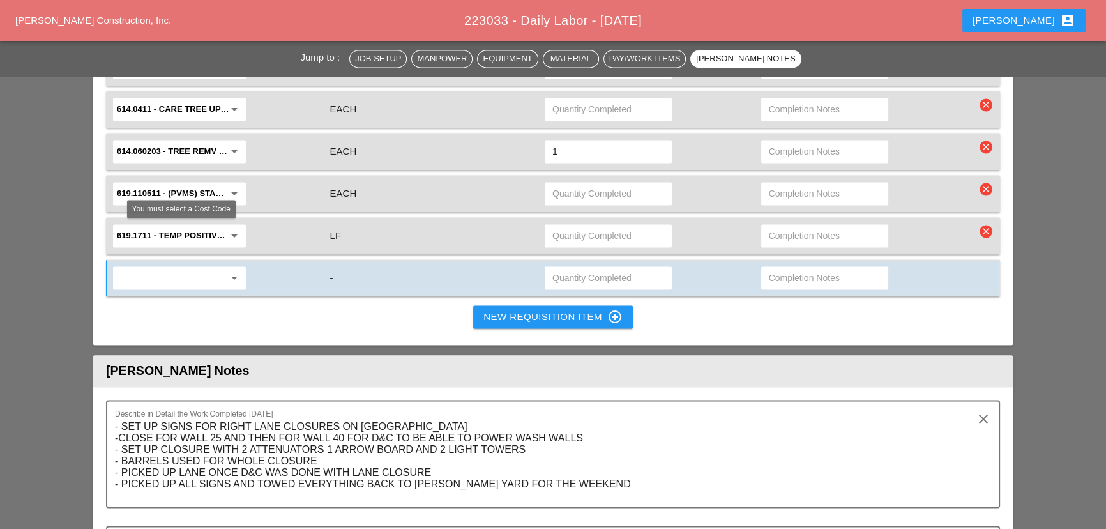
click at [210, 268] on input "text" at bounding box center [170, 278] width 107 height 20
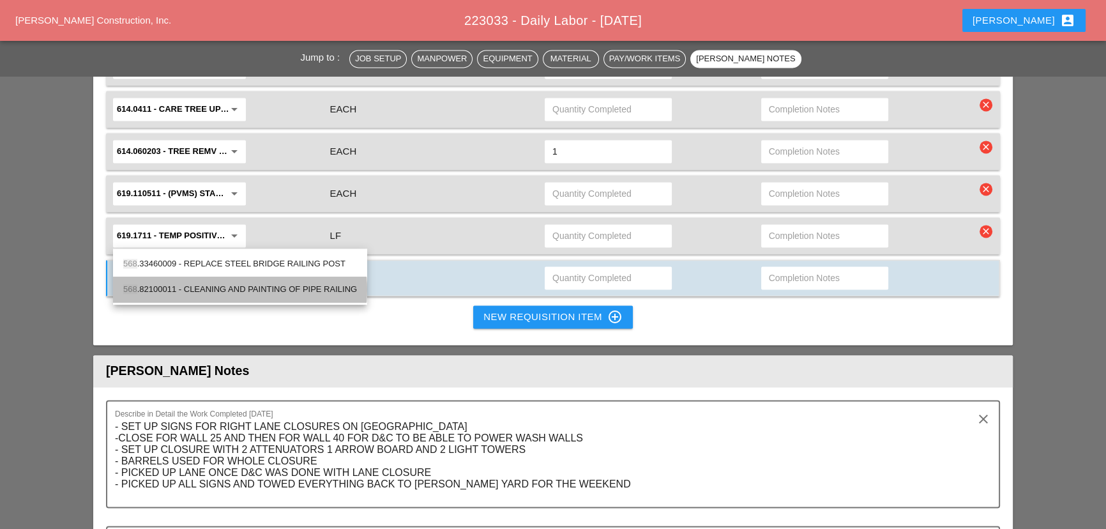
click at [266, 296] on div "568 .82100011 - CLEANING AND PAINTING OF PIPE RAILING" at bounding box center [240, 289] width 234 height 15
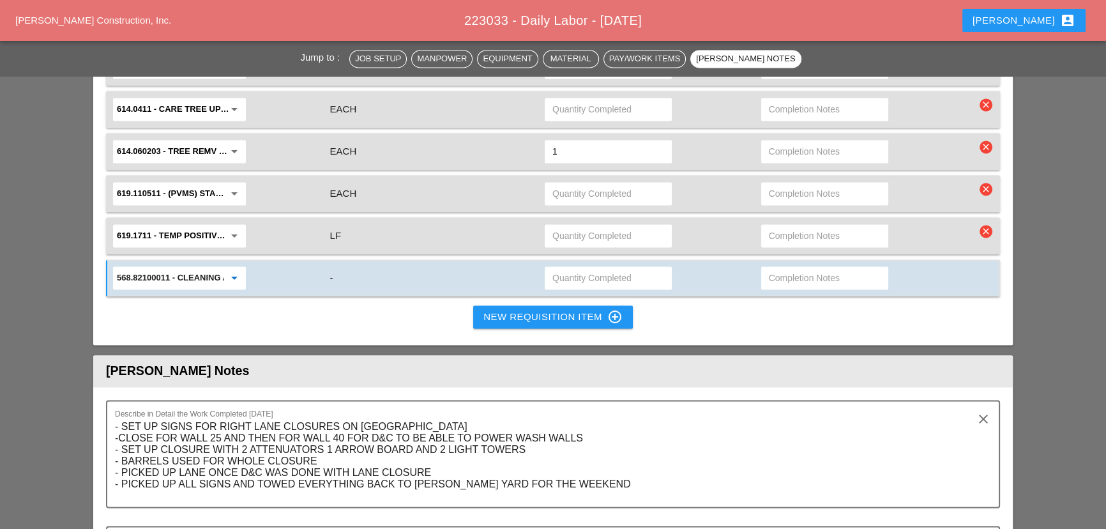
type input "568.82100011 - CLEANING AND PAINTING OF PIPE RAILING"
click at [553, 268] on input "text" at bounding box center [609, 278] width 112 height 20
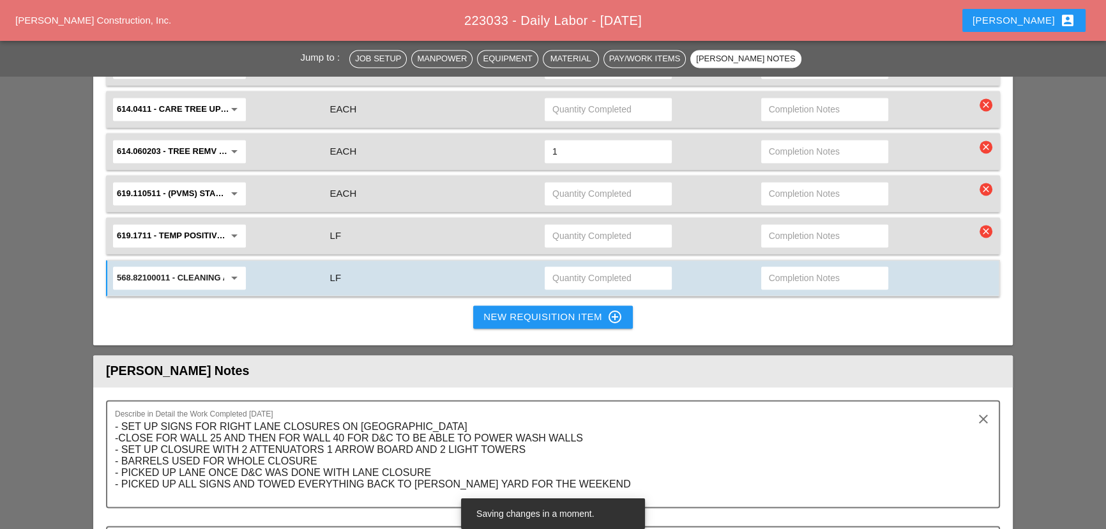
type input "1"
type input "23.46"
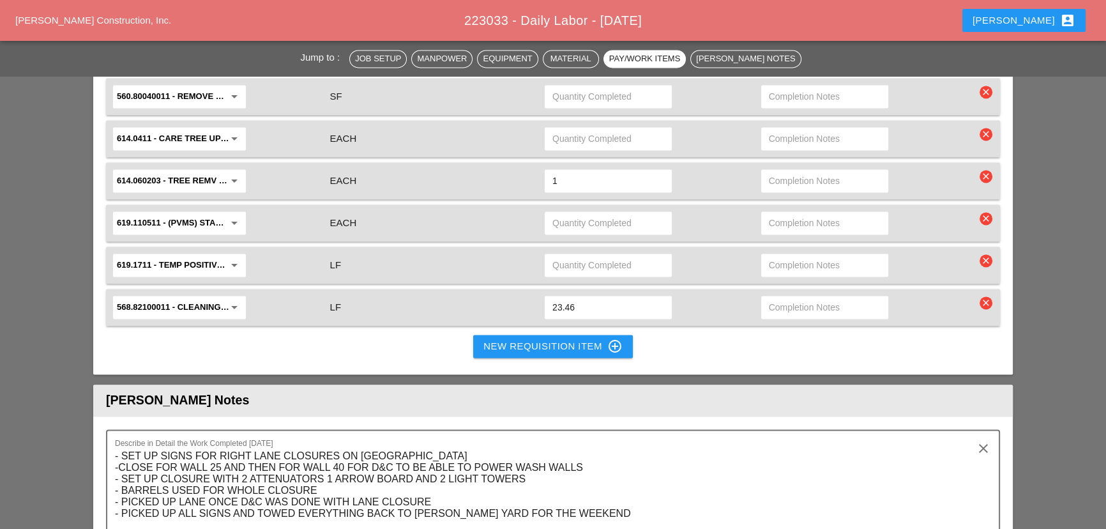
scroll to position [2439, 0]
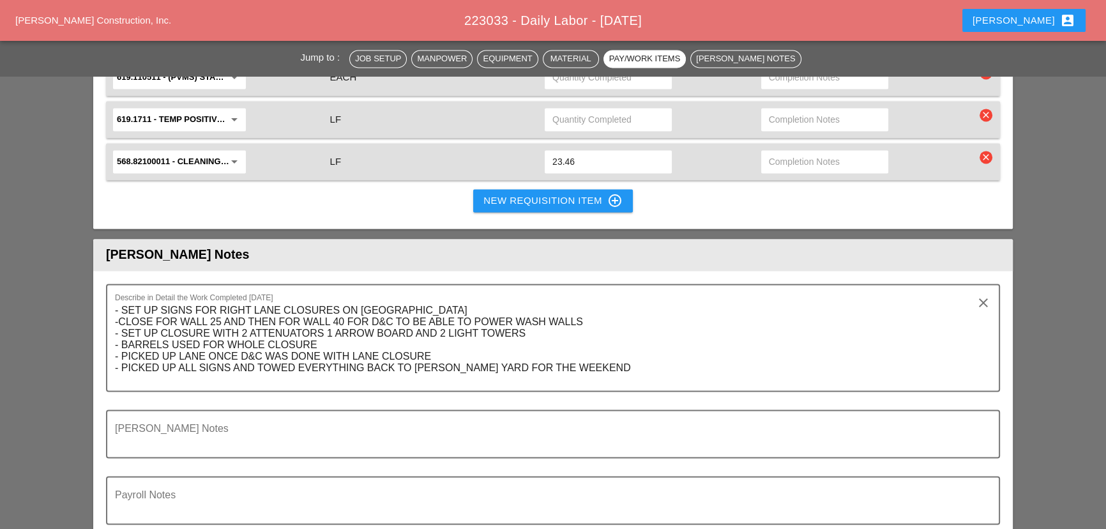
click at [493, 193] on div "New Requisition Item control_point" at bounding box center [553, 200] width 139 height 15
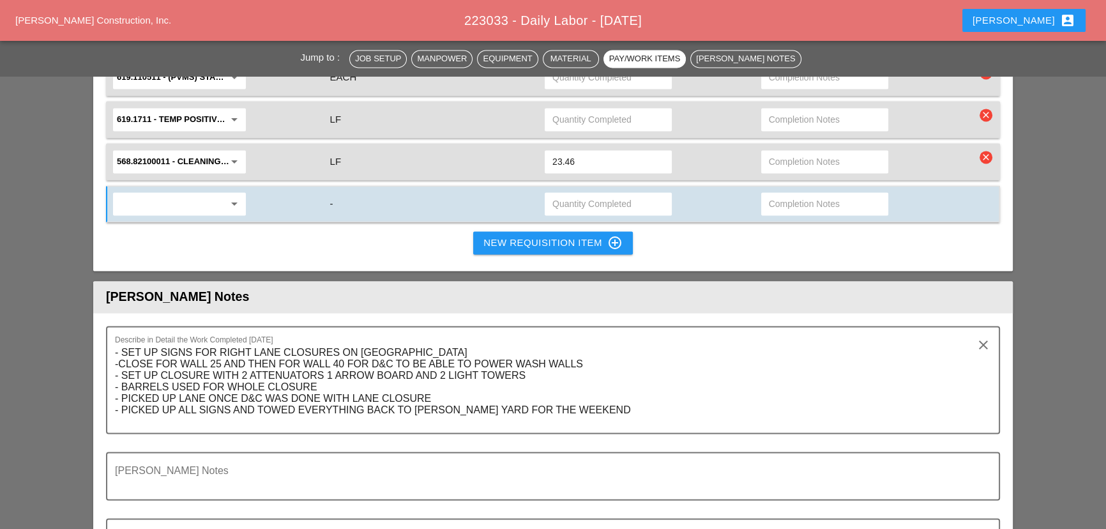
click at [127, 194] on input "text" at bounding box center [170, 204] width 107 height 20
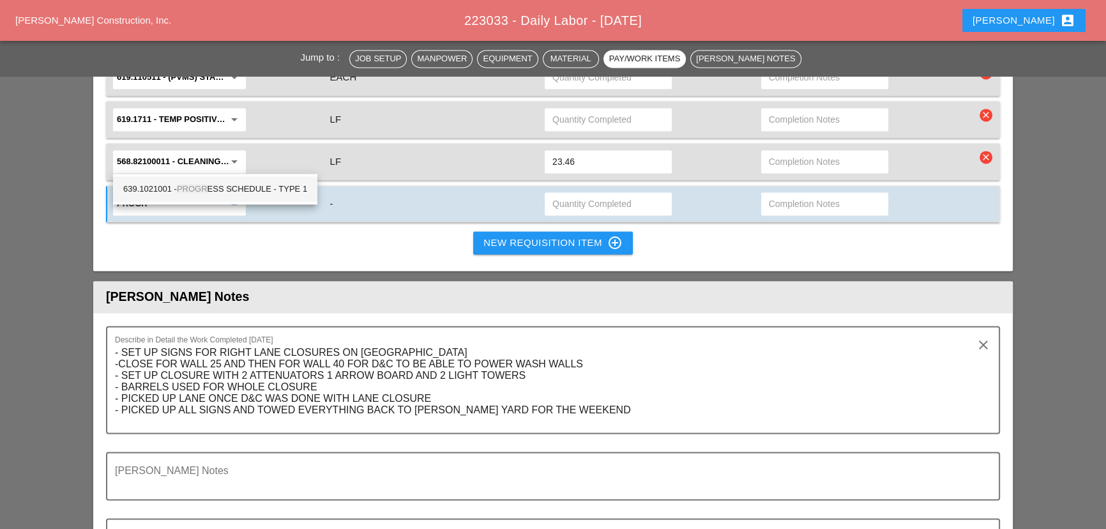
click at [165, 190] on div "639.1021001 - PROGR ESS SCHEDULE - TYPE 1" at bounding box center [215, 188] width 184 height 15
type input "639.1021001 - PROGRESS SCHEDULE - TYPE 1"
click at [595, 194] on input "text" at bounding box center [609, 204] width 112 height 20
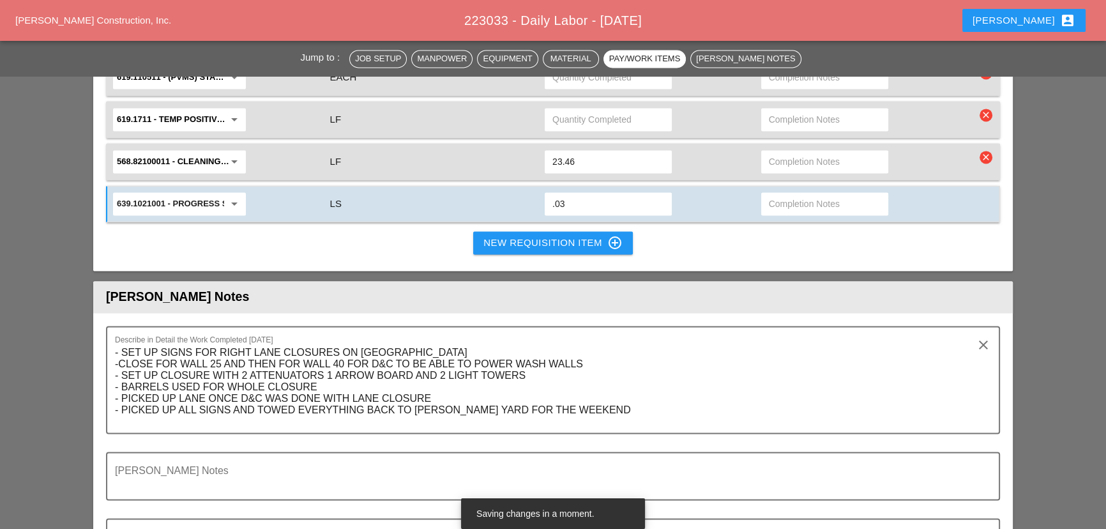
type input ".03"
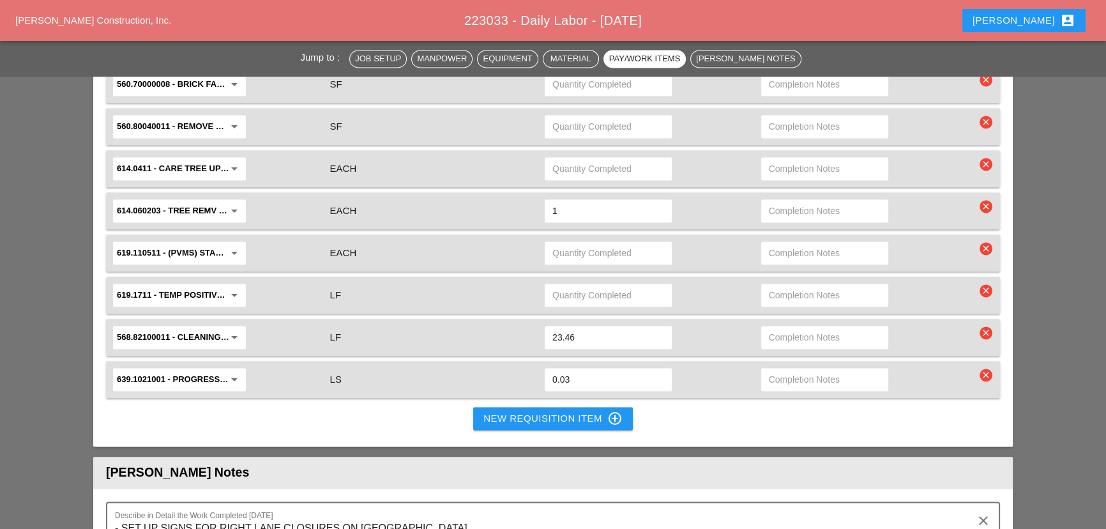
scroll to position [2207, 0]
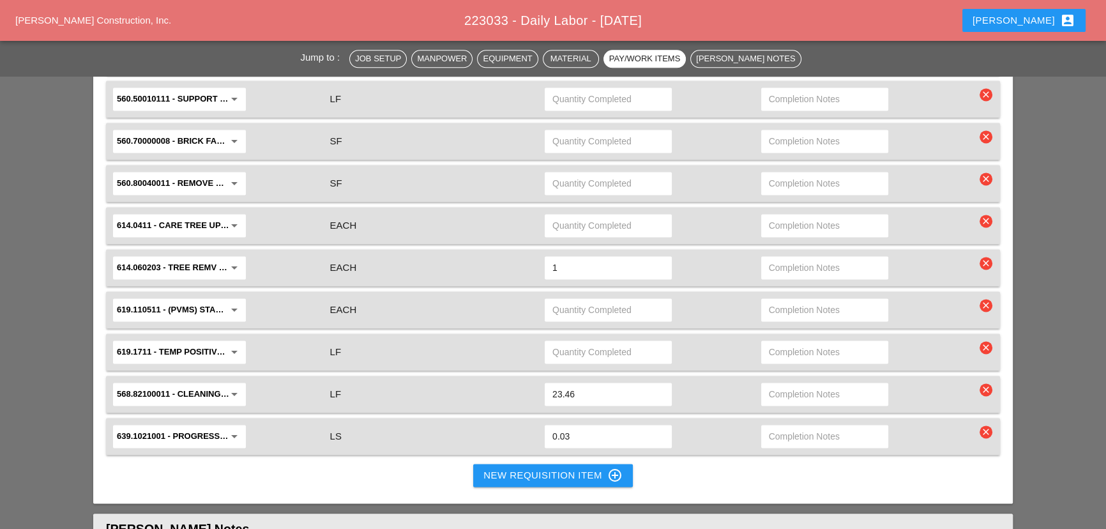
click at [160, 257] on input "text" at bounding box center [170, 267] width 107 height 20
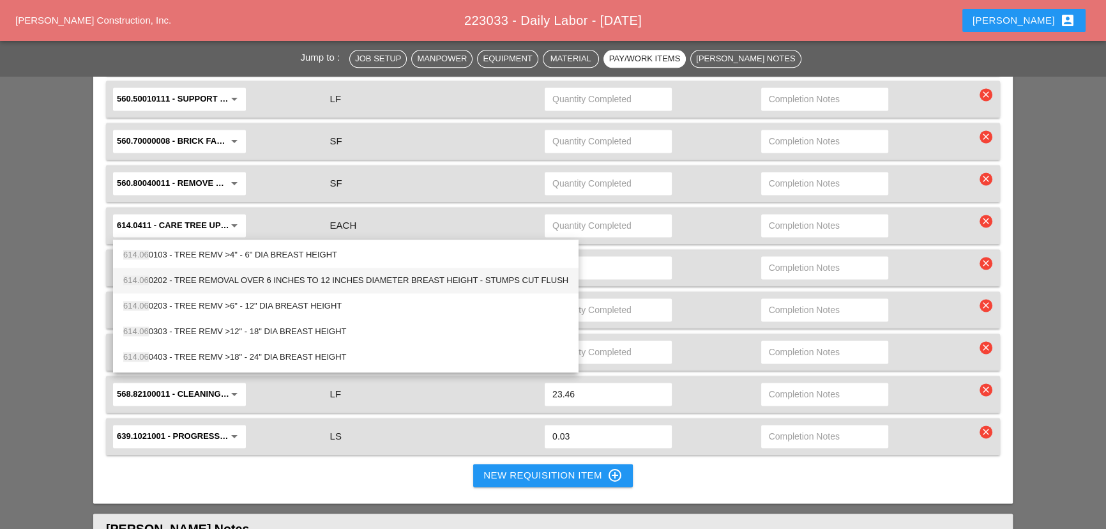
click at [278, 282] on div "614.06 0202 - TREE REMOVAL OVER 6 INCHES TO 12 INCHES DIAMETER BREAST HEIGHT - …" at bounding box center [345, 280] width 445 height 15
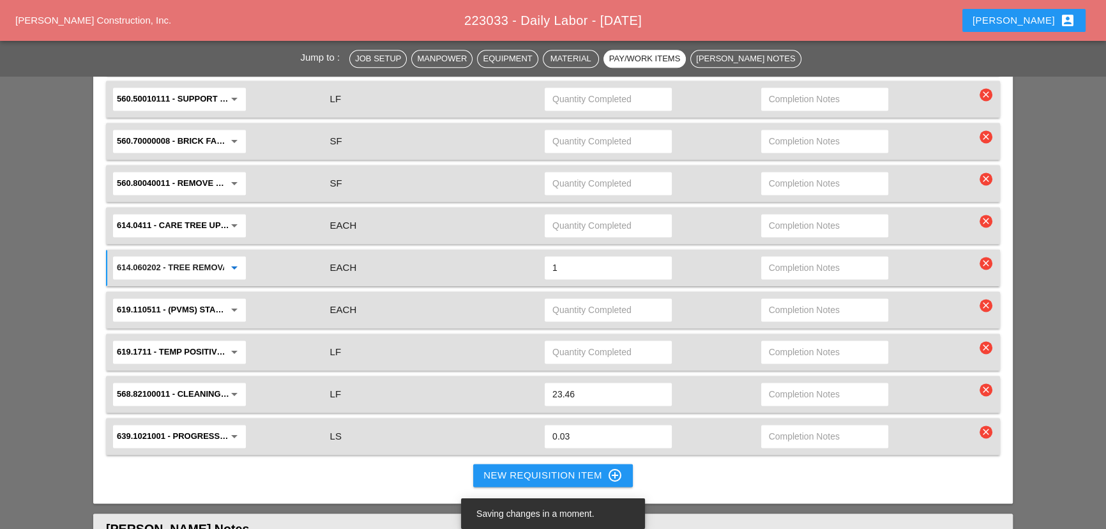
type input "614.060202 - TREE REMOVAL OVER 6 INCHES TO 12 INCHES DIAMETER BREAST HEIGHT - S…"
